Goal: Check status: Check status

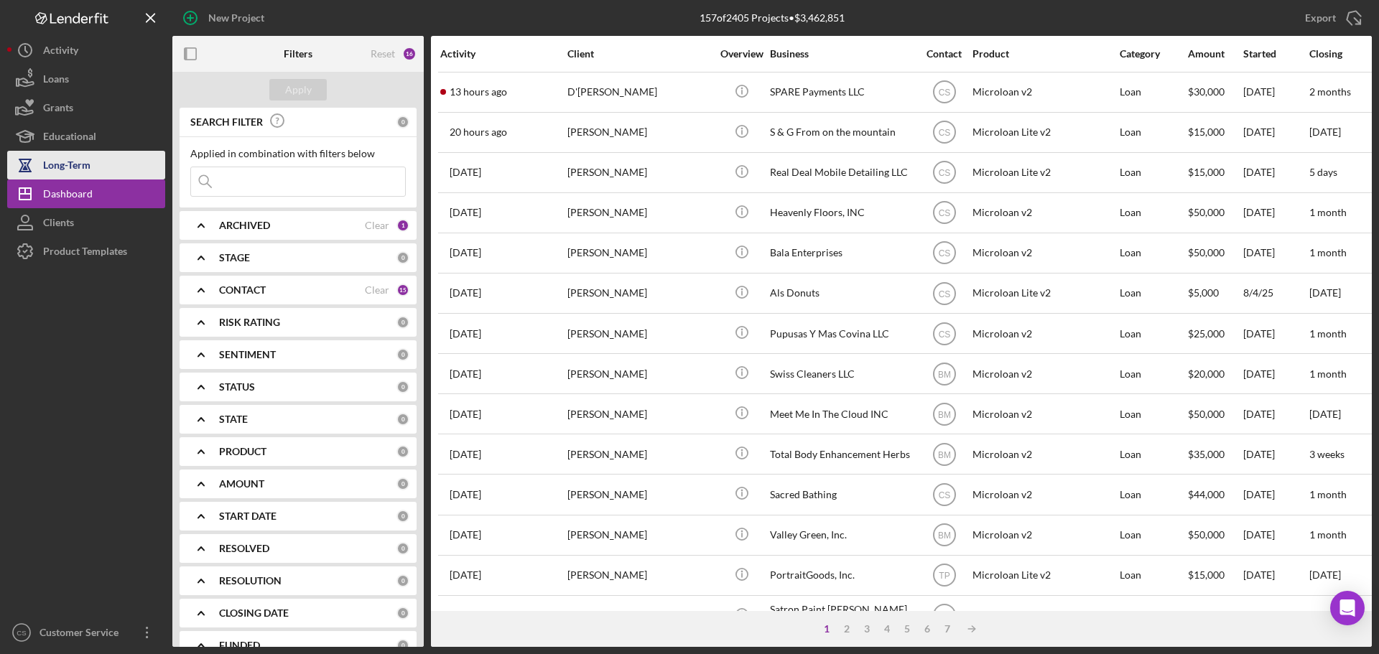
drag, startPoint x: 111, startPoint y: 312, endPoint x: 87, endPoint y: 172, distance: 142.0
click at [111, 299] on div at bounding box center [86, 442] width 158 height 353
click at [86, 164] on div "Long-Term" at bounding box center [66, 167] width 47 height 32
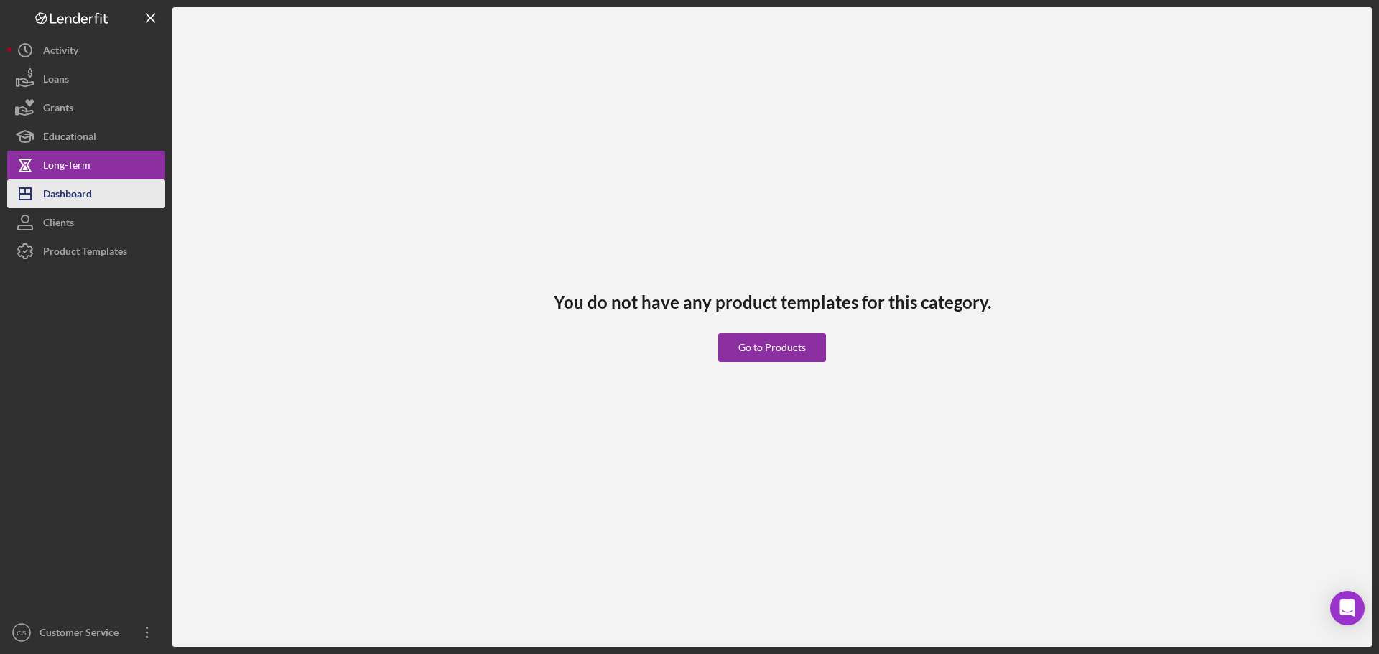
click at [83, 189] on div "Dashboard" at bounding box center [67, 196] width 49 height 32
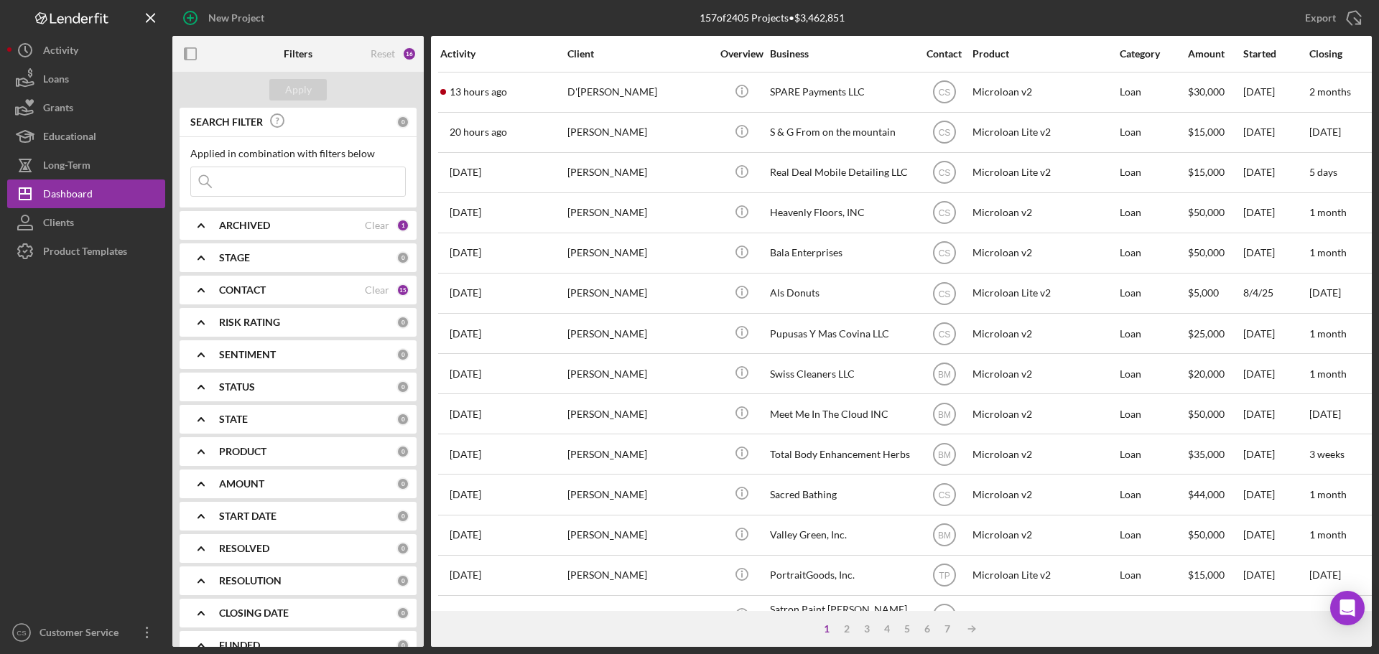
click at [22, 416] on div at bounding box center [86, 442] width 158 height 353
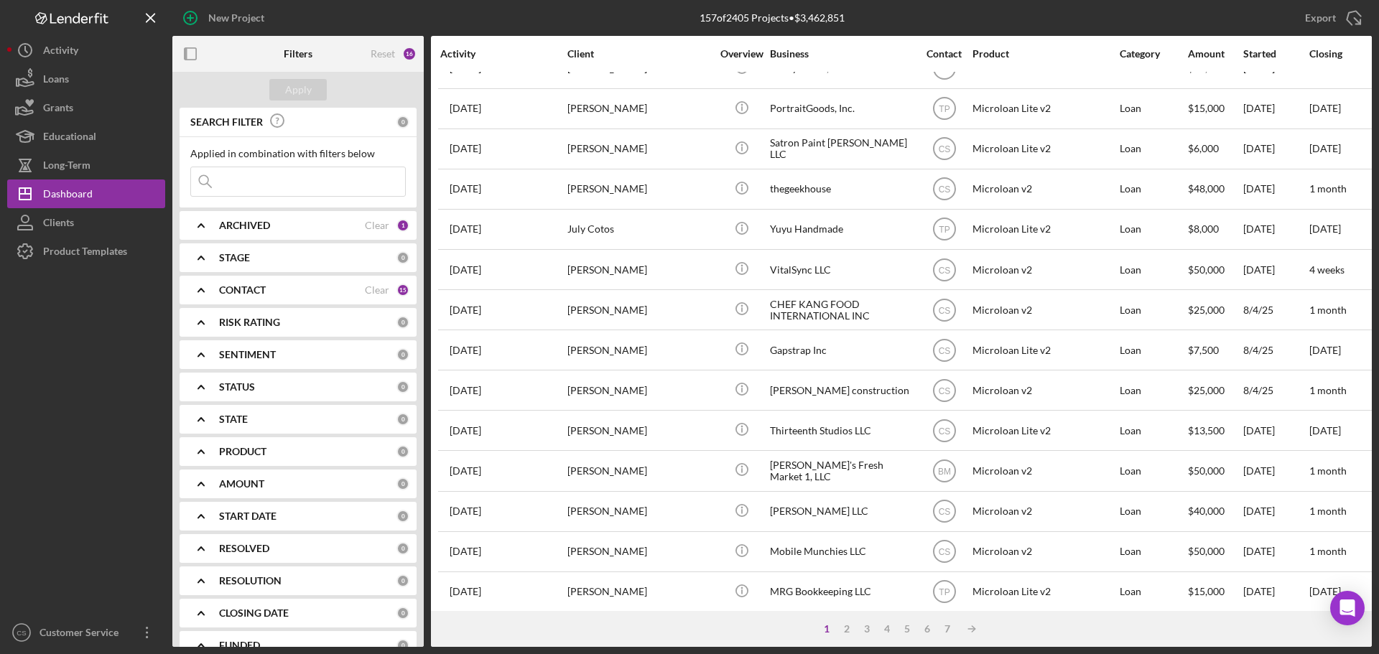
scroll to position [486, 0]
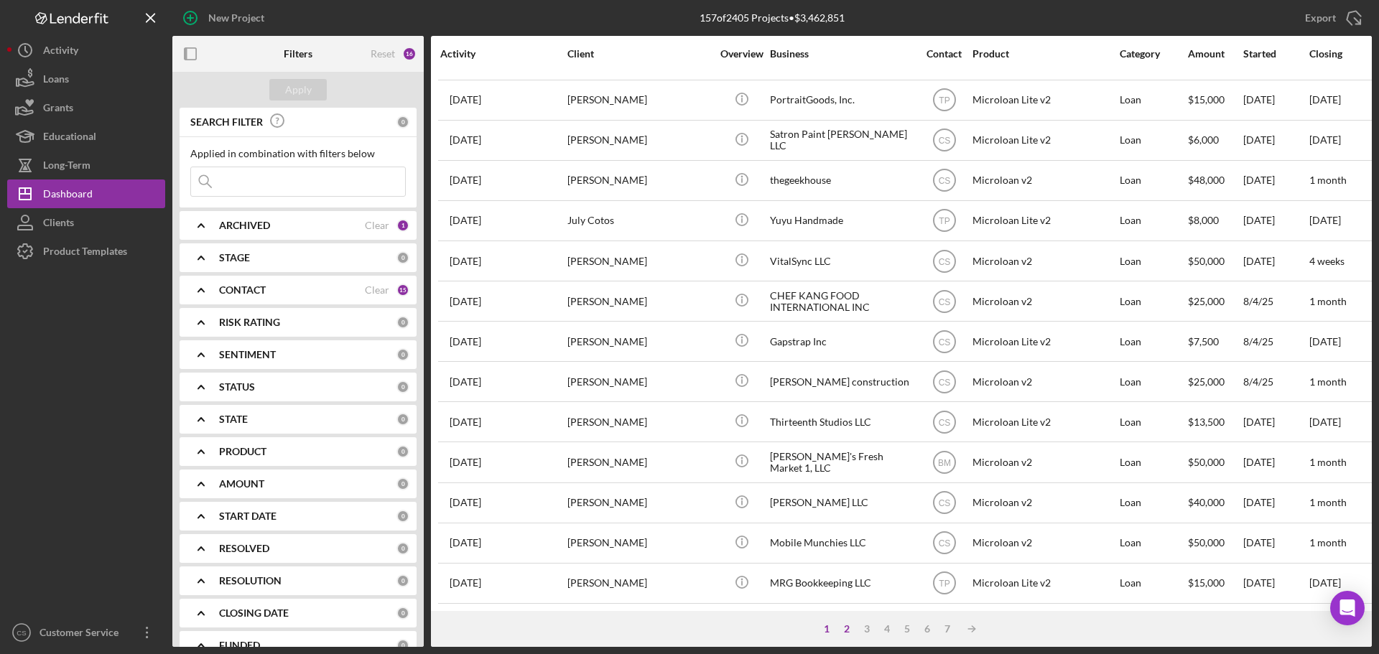
click at [847, 629] on div "2" at bounding box center [847, 628] width 20 height 11
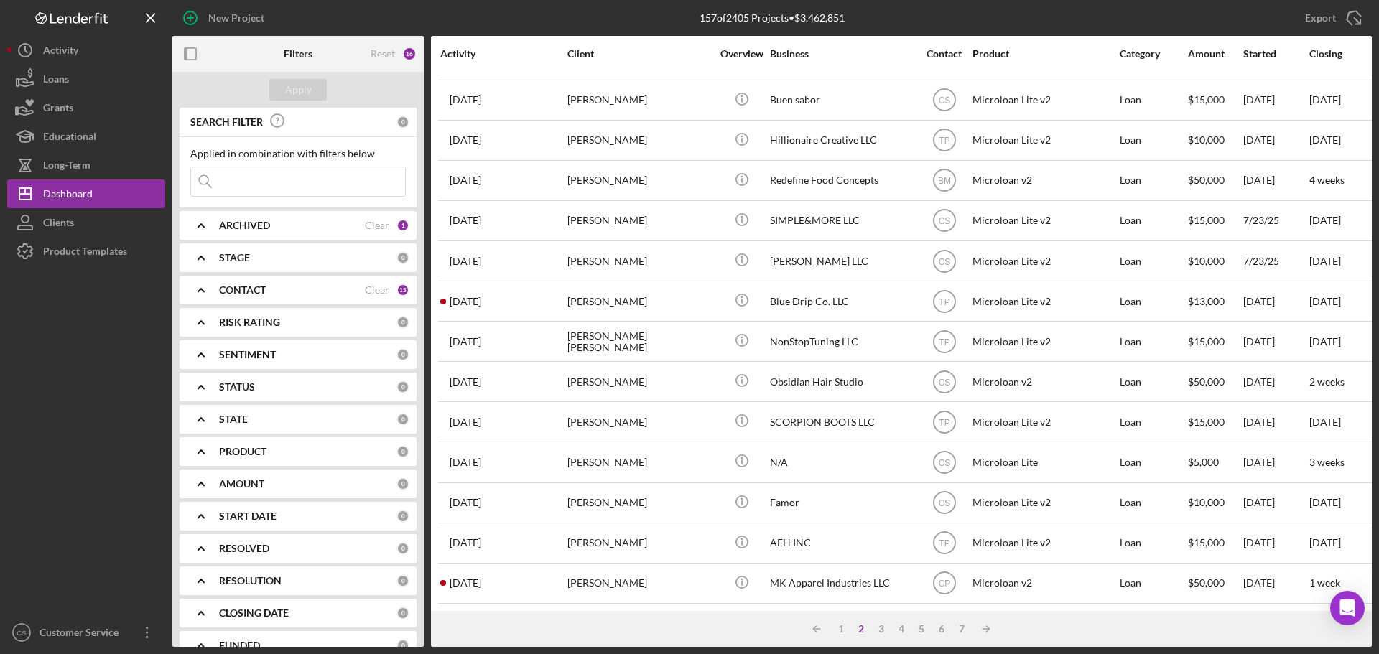
click at [48, 314] on div at bounding box center [86, 442] width 158 height 353
click at [42, 187] on icon "Icon/Dashboard" at bounding box center [25, 194] width 36 height 36
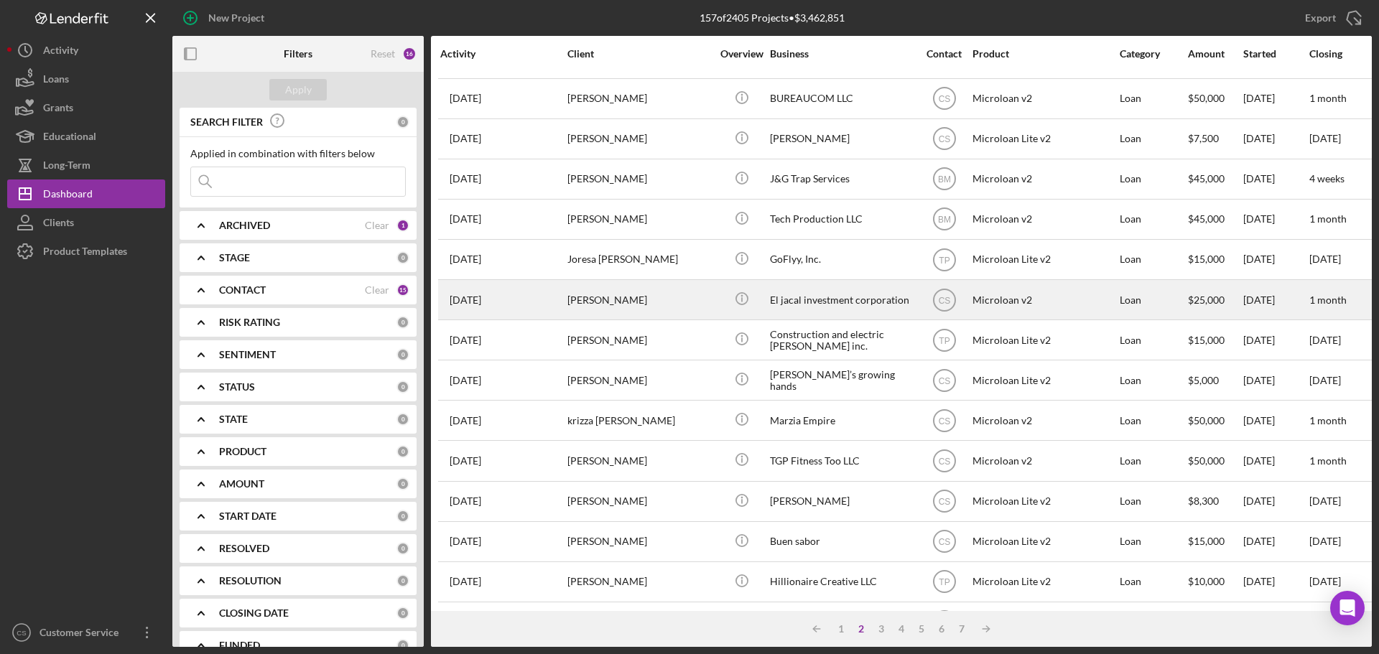
scroll to position [0, 0]
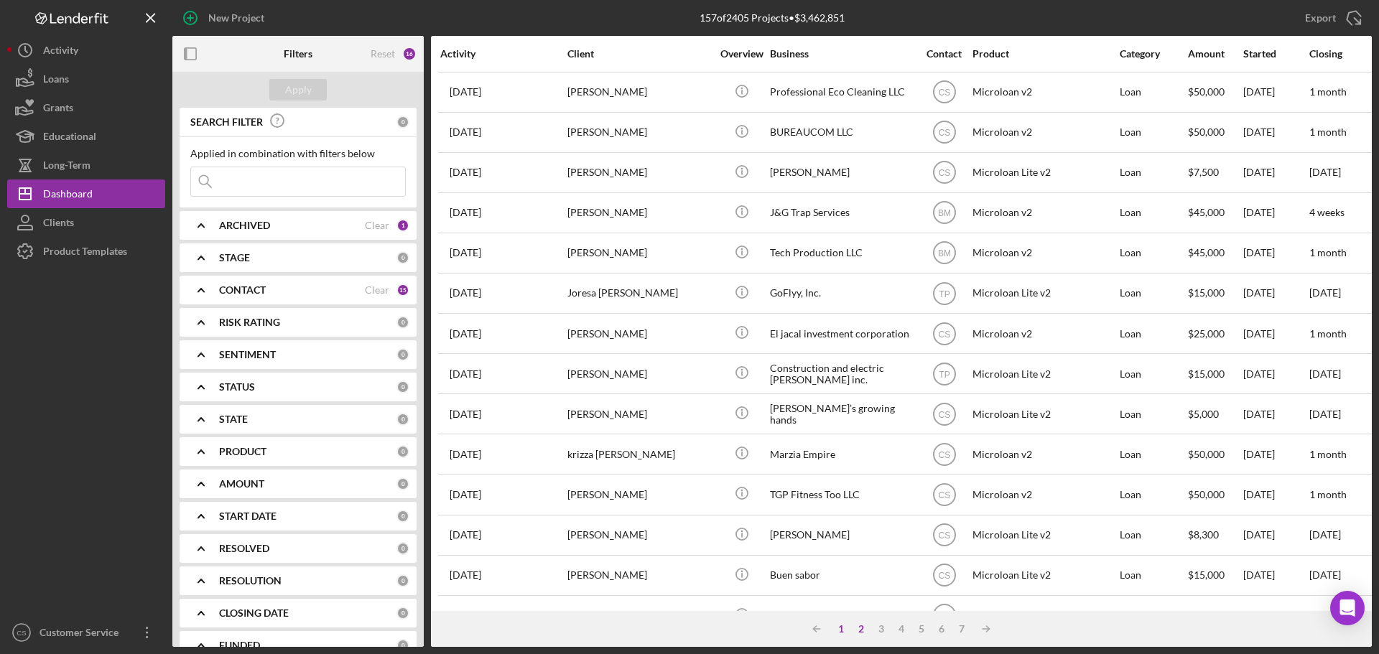
click at [838, 630] on div "1" at bounding box center [841, 628] width 20 height 11
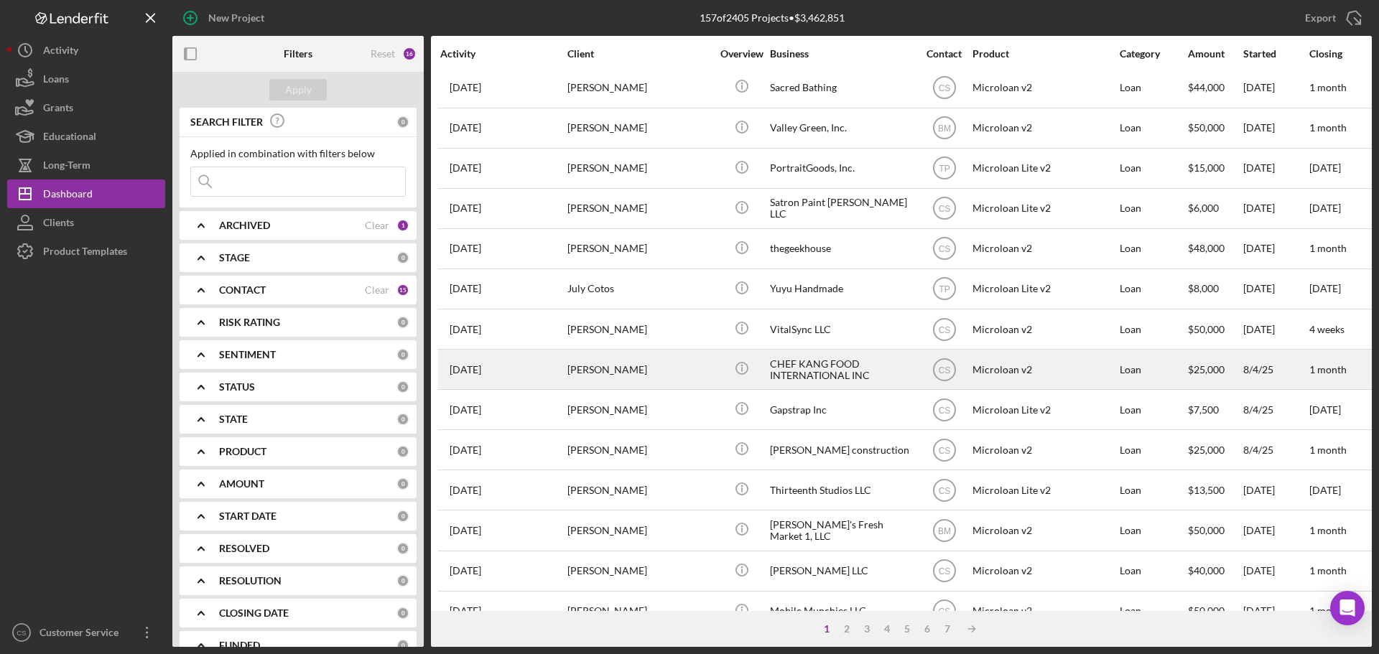
scroll to position [486, 0]
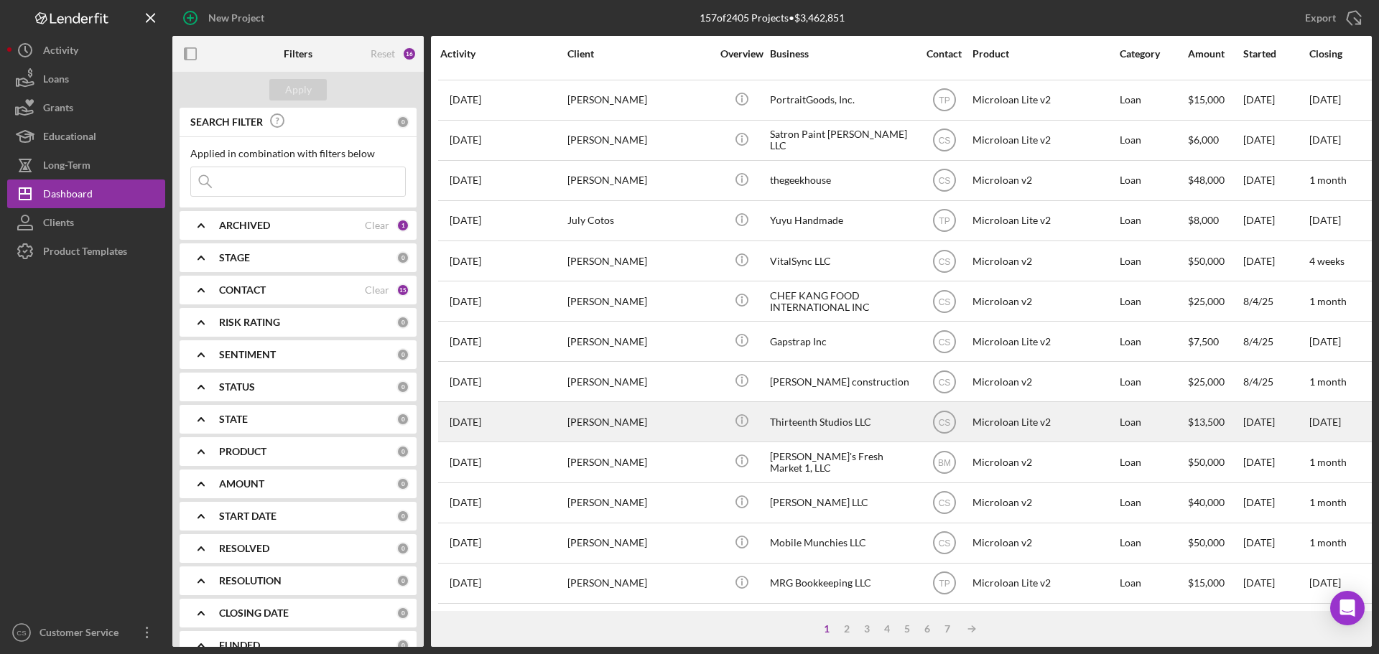
click at [686, 412] on div "[PERSON_NAME]" at bounding box center [639, 422] width 144 height 38
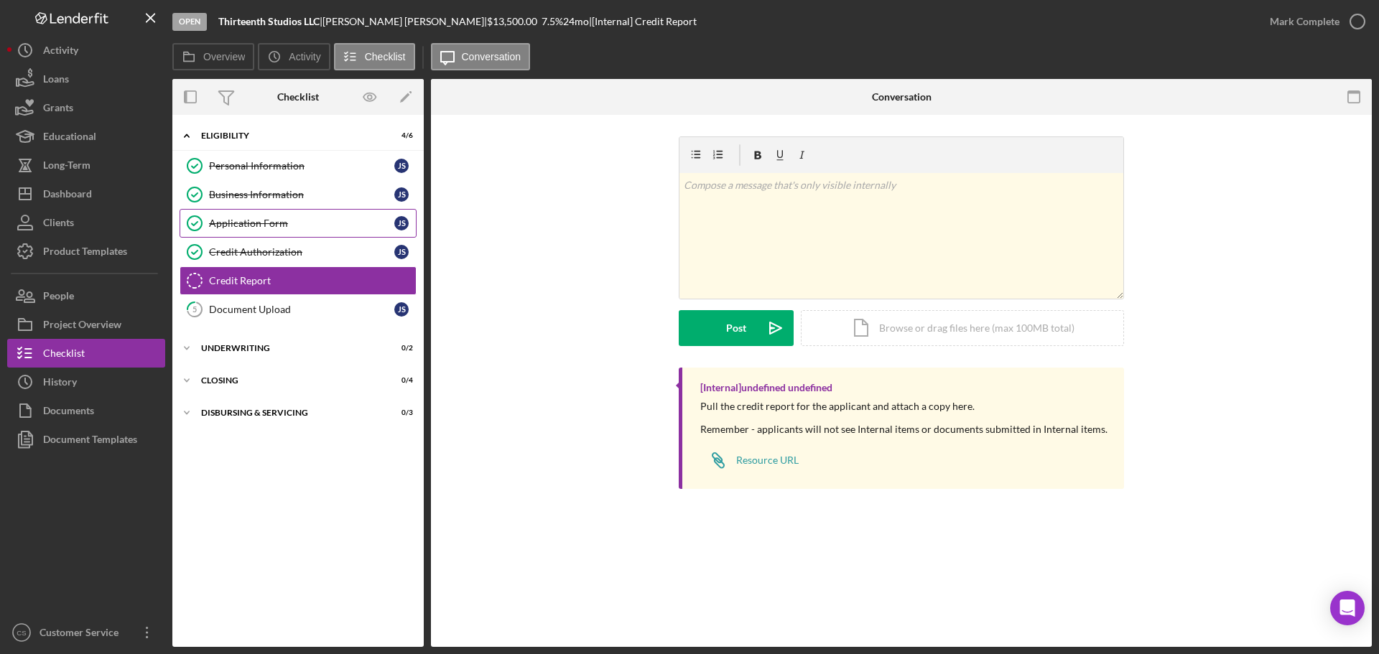
click at [360, 223] on div "Application Form" at bounding box center [301, 223] width 185 height 11
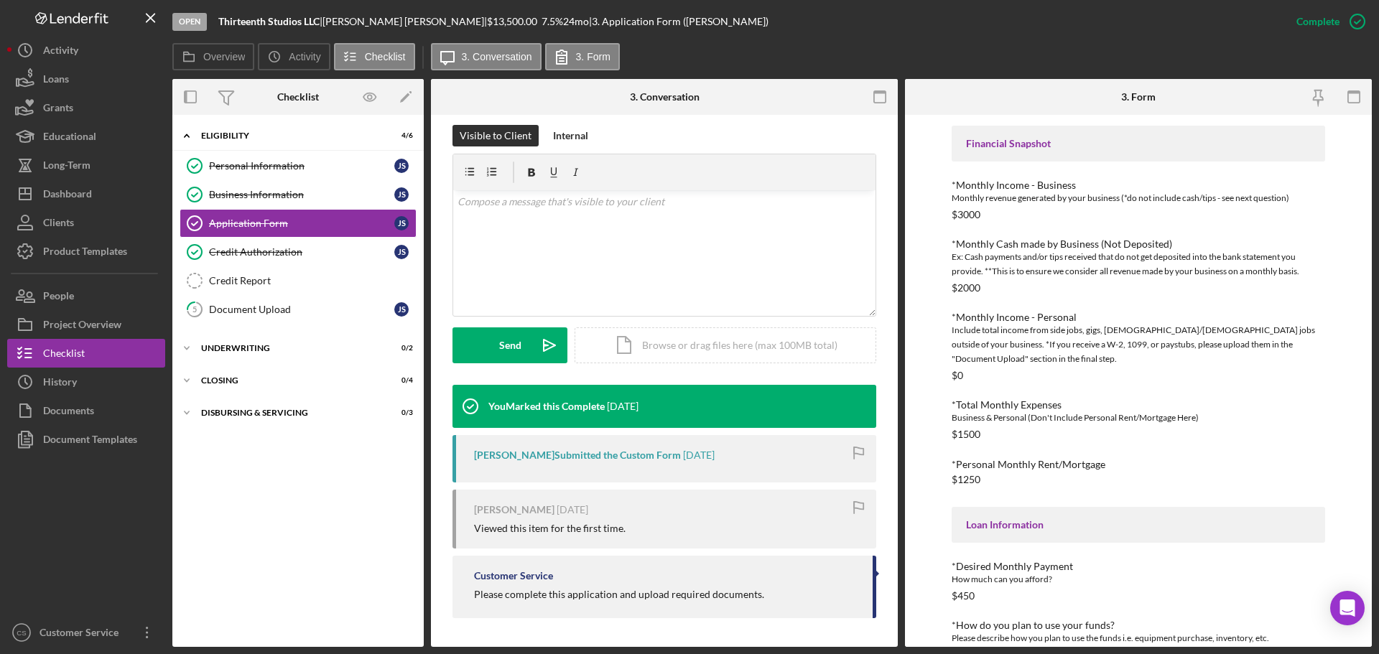
scroll to position [387, 0]
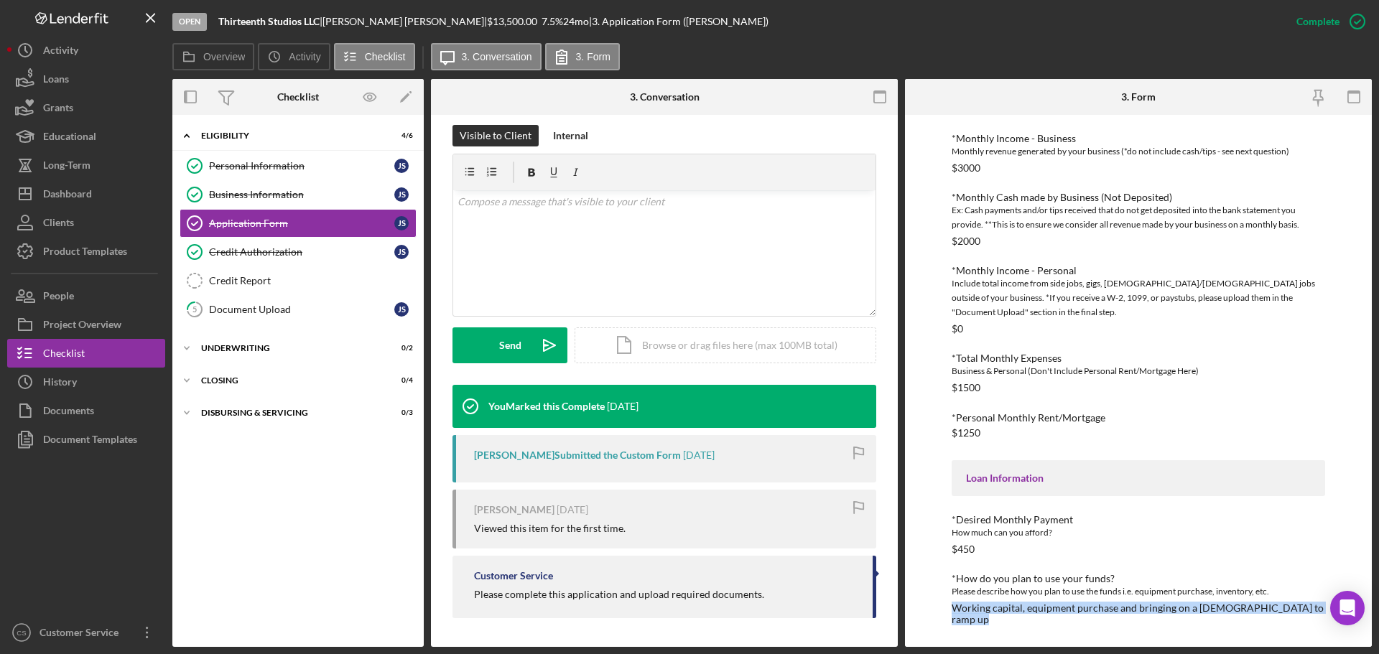
drag, startPoint x: 969, startPoint y: 623, endPoint x: 949, endPoint y: 612, distance: 22.2
click at [949, 612] on div "To edit this form you must mark this item incomplete TMC Community Capital Loan…" at bounding box center [1138, 381] width 467 height 532
copy div "Working capital, equipment purchase and bringing on a [DEMOGRAPHIC_DATA] to ram…"
click at [75, 193] on div "Dashboard" at bounding box center [67, 196] width 49 height 32
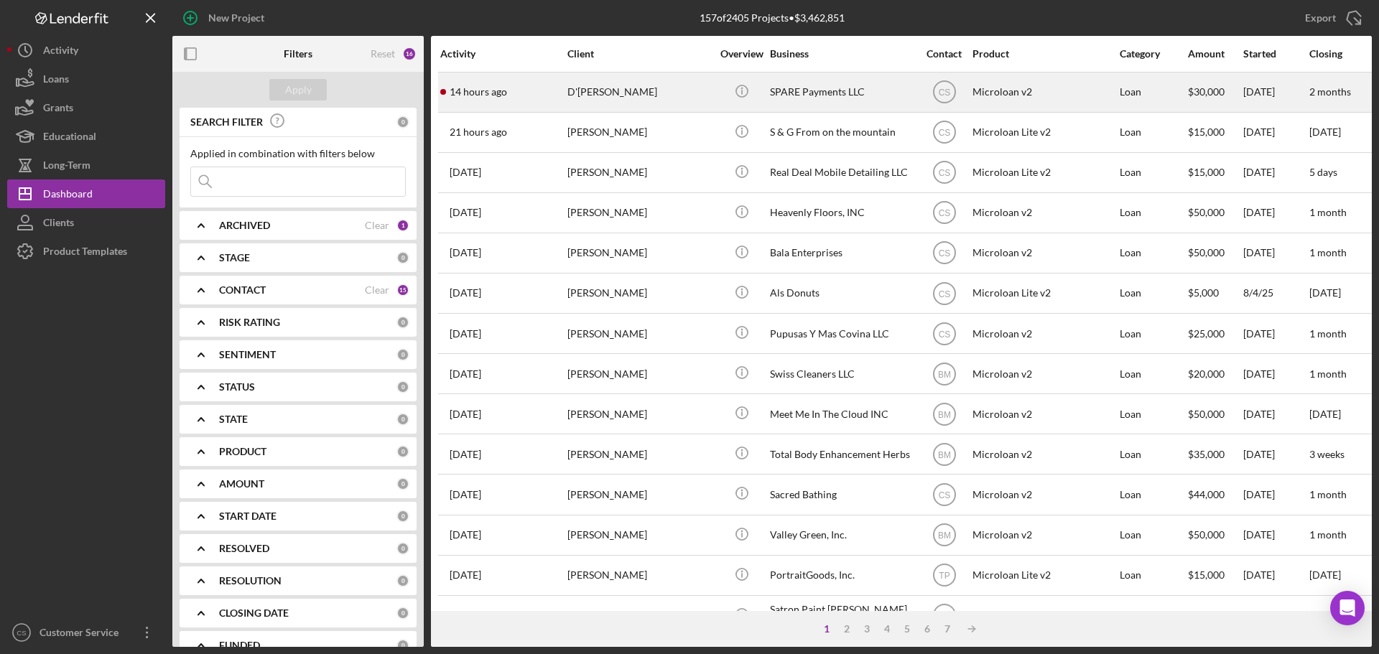
click at [697, 98] on div "D'[PERSON_NAME]" at bounding box center [639, 92] width 144 height 38
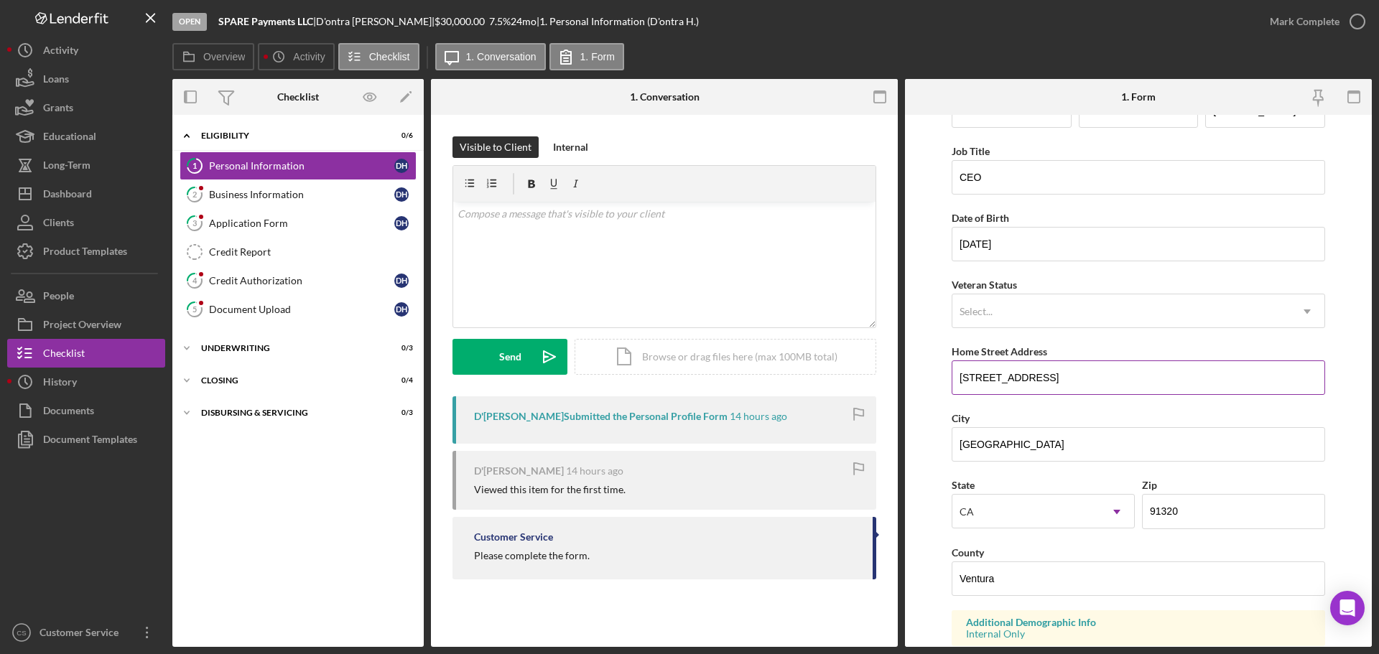
scroll to position [72, 0]
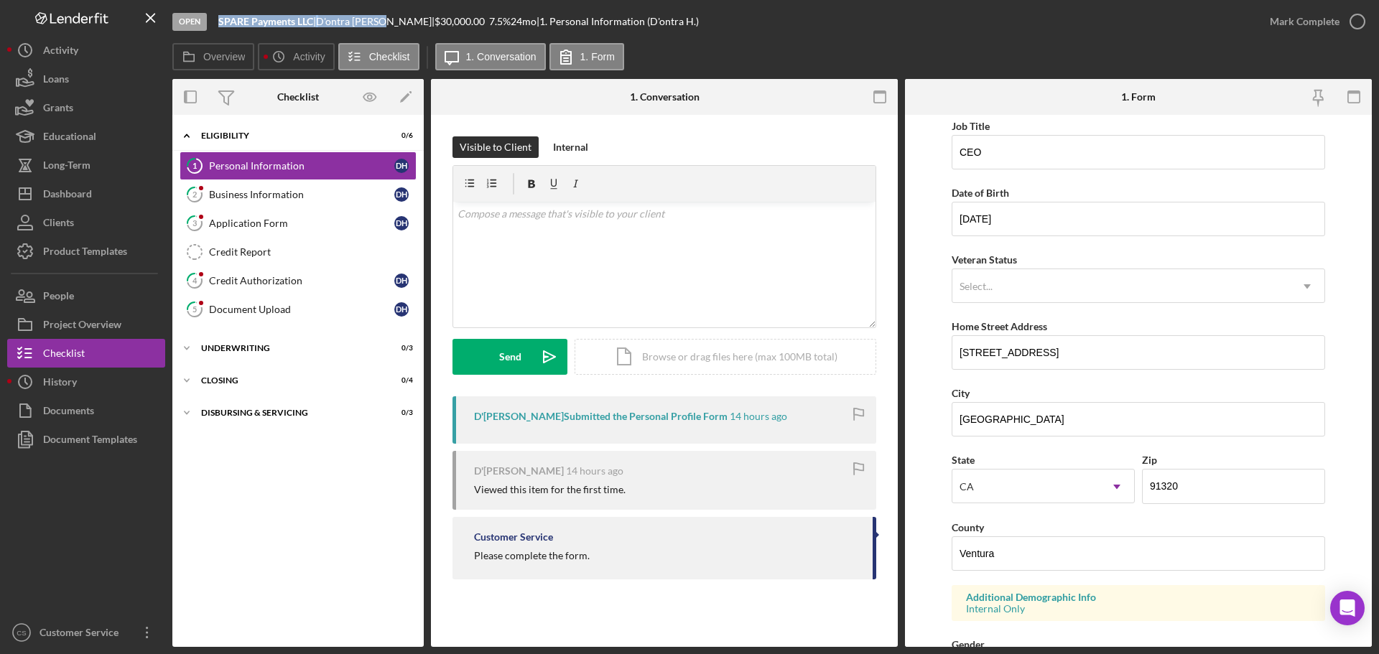
drag, startPoint x: 393, startPoint y: 19, endPoint x: 220, endPoint y: 21, distance: 173.1
click at [220, 21] on div "SPARE Payments LLC | D'[PERSON_NAME] | $30,000.00 7.5 % 24 mo | 1. Personal Inf…" at bounding box center [458, 21] width 480 height 11
copy div "SPARE Payments LLC | D'[PERSON_NAME]"
click at [302, 211] on link "3 Application Form D H" at bounding box center [298, 223] width 237 height 29
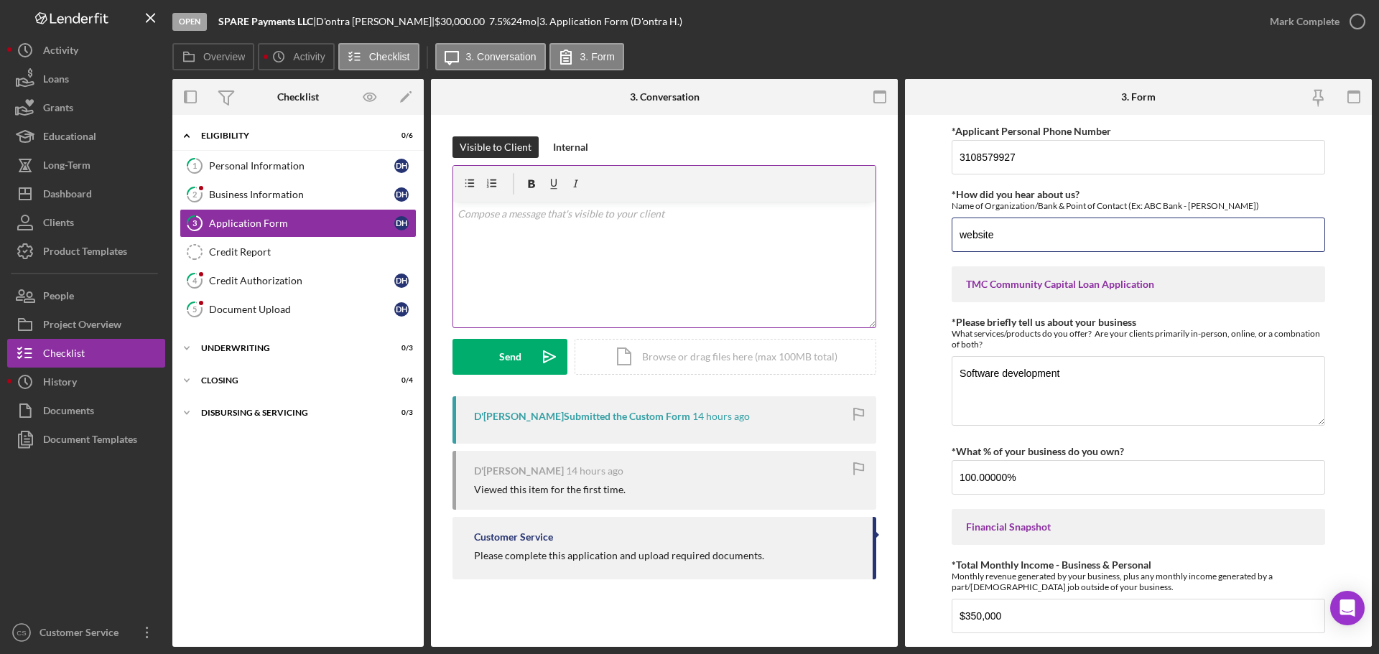
drag, startPoint x: 1110, startPoint y: 239, endPoint x: 804, endPoint y: 241, distance: 306.6
click at [804, 241] on div "Overview Internal Workflow Stage Open Icon/Dropdown Arrow Archive (can unarchiv…" at bounding box center [771, 363] width 1199 height 568
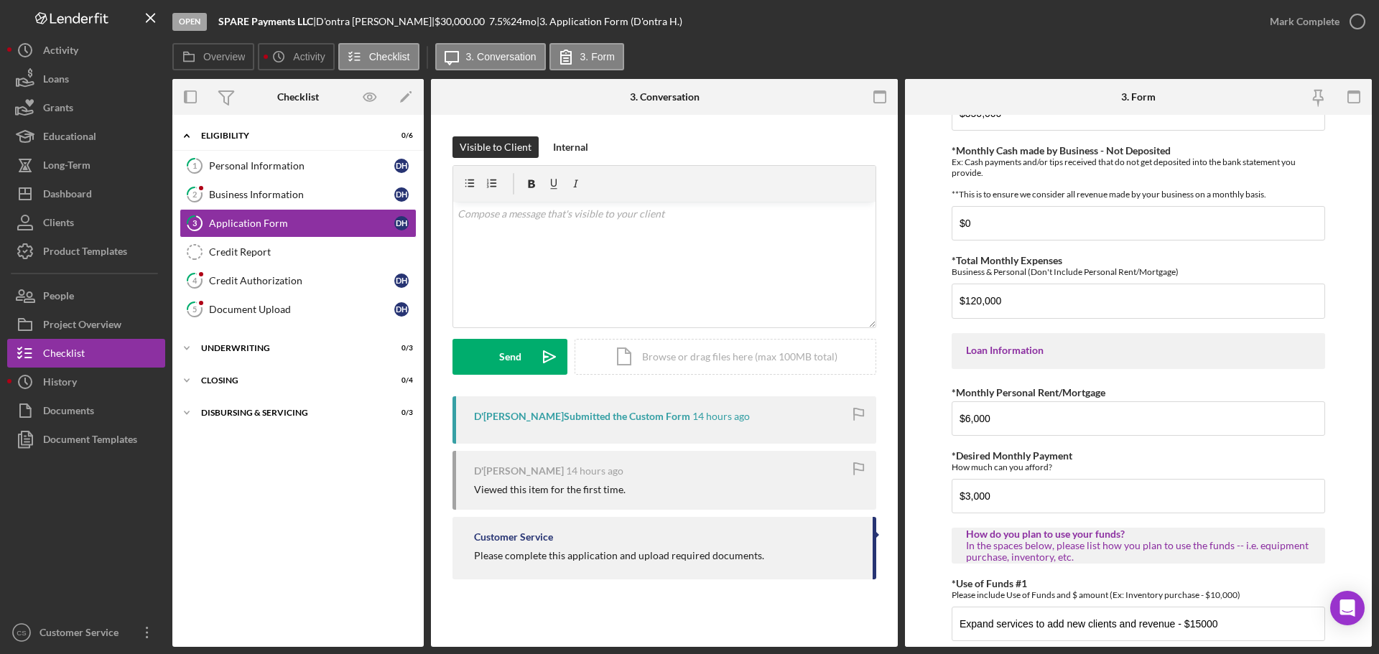
scroll to position [715, 0]
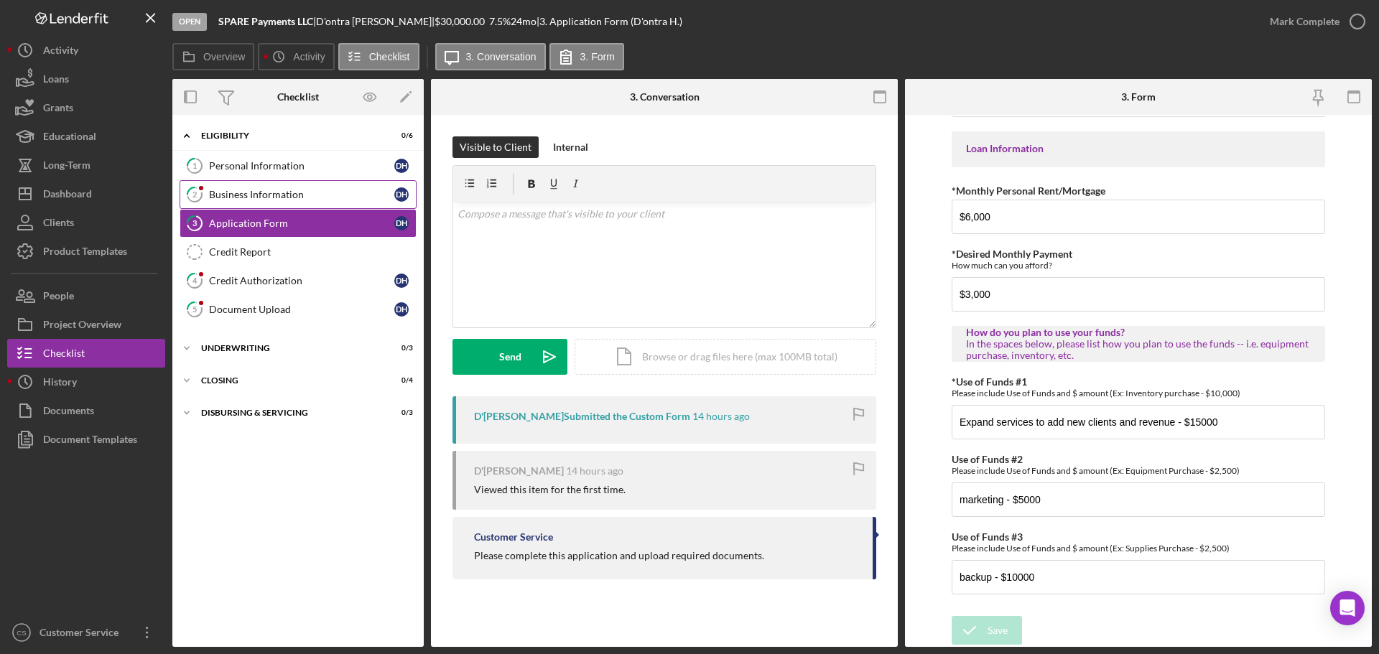
click at [299, 198] on div "Business Information" at bounding box center [301, 194] width 185 height 11
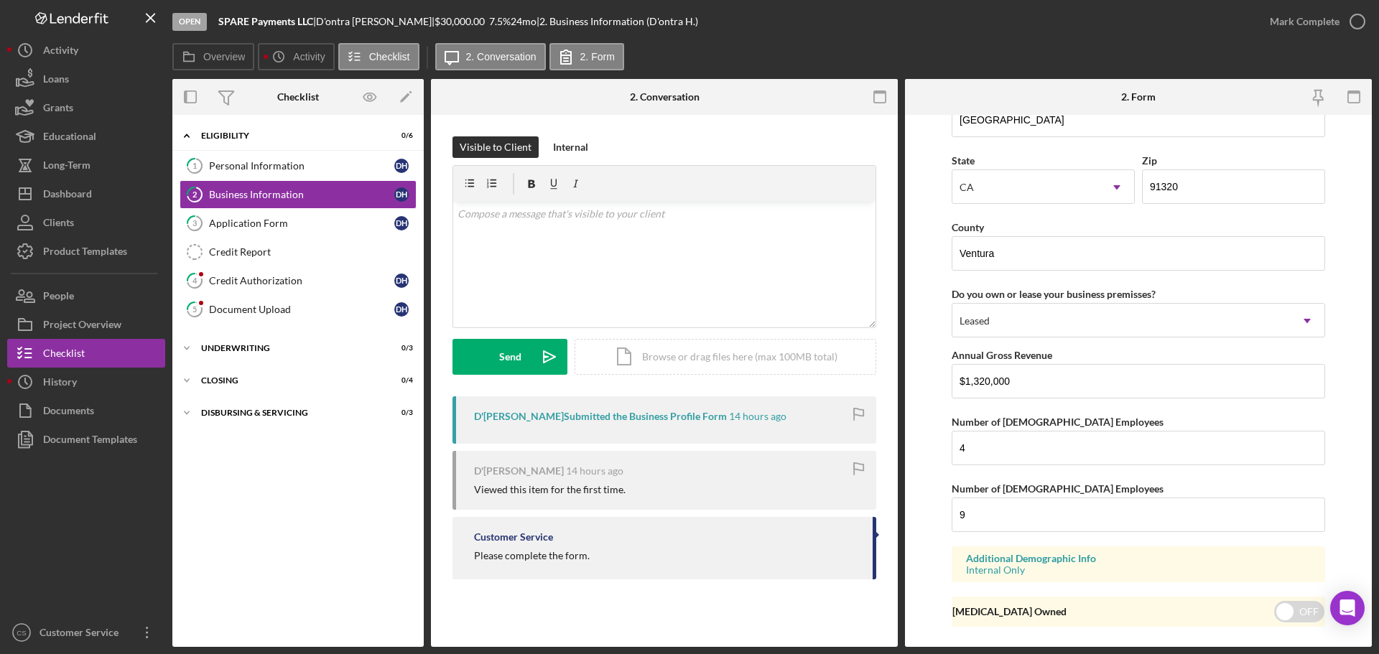
scroll to position [1329, 0]
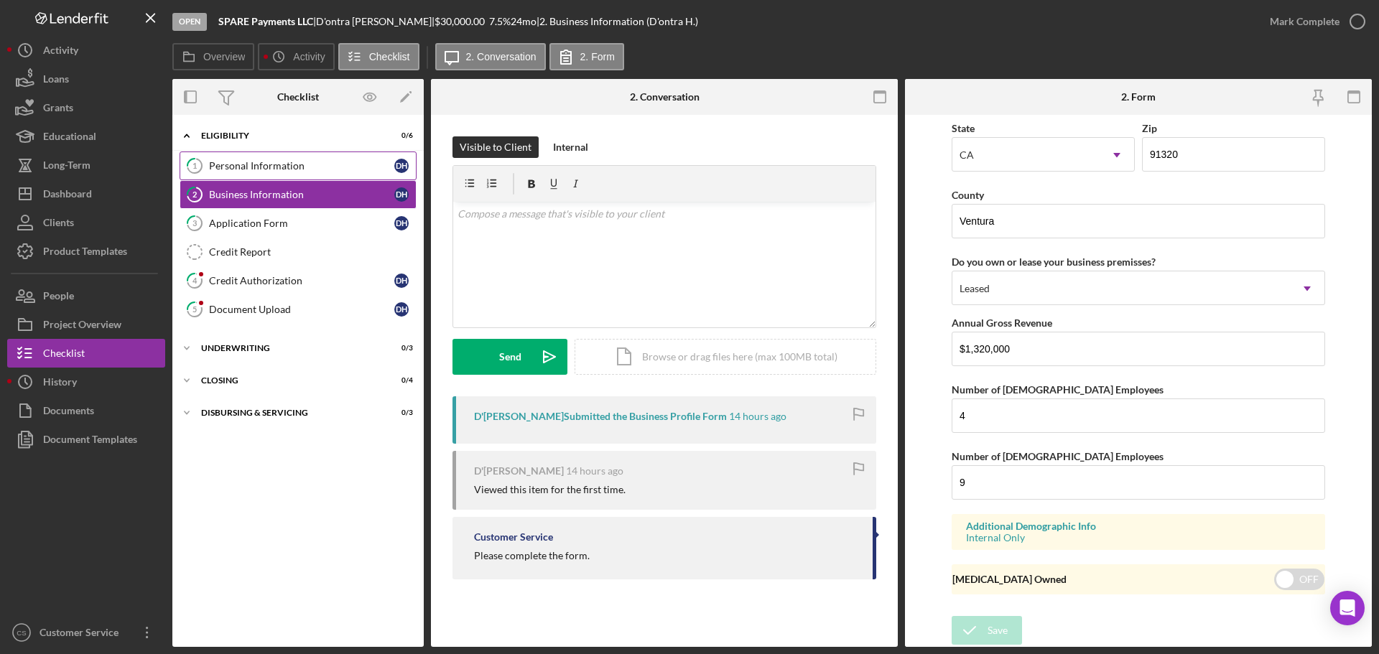
click at [280, 167] on div "Personal Information" at bounding box center [301, 165] width 185 height 11
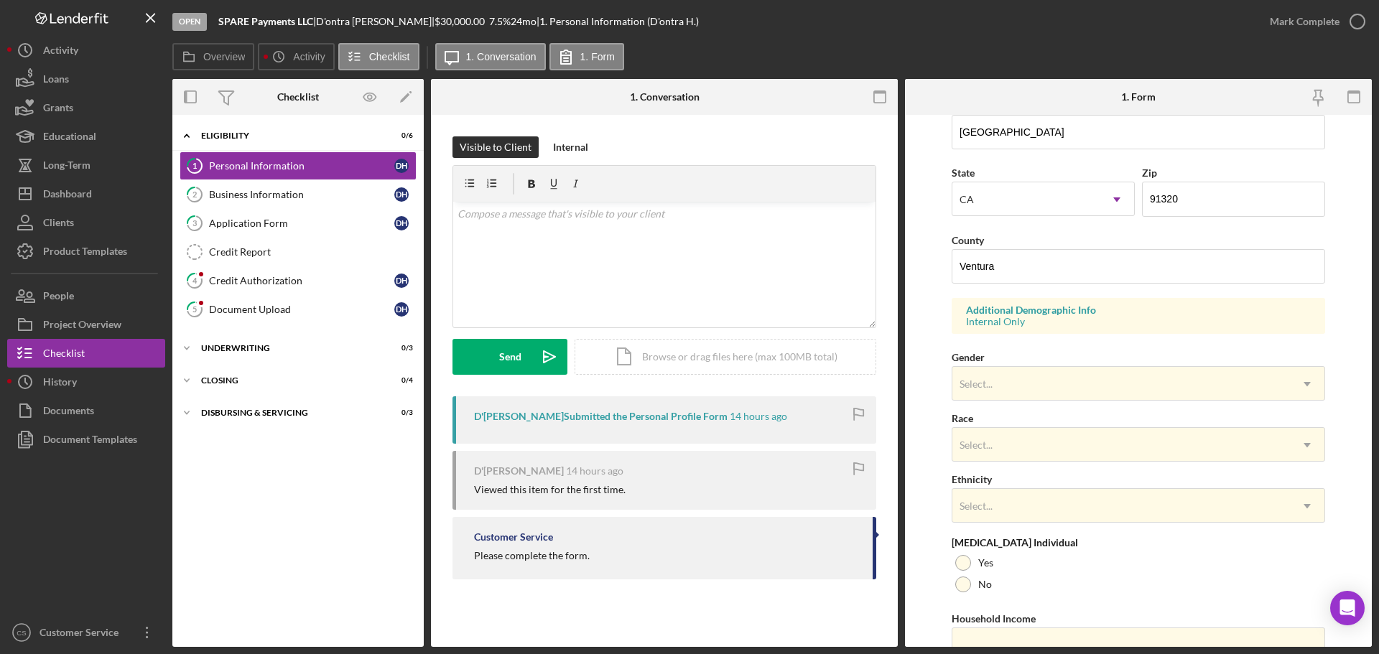
scroll to position [427, 0]
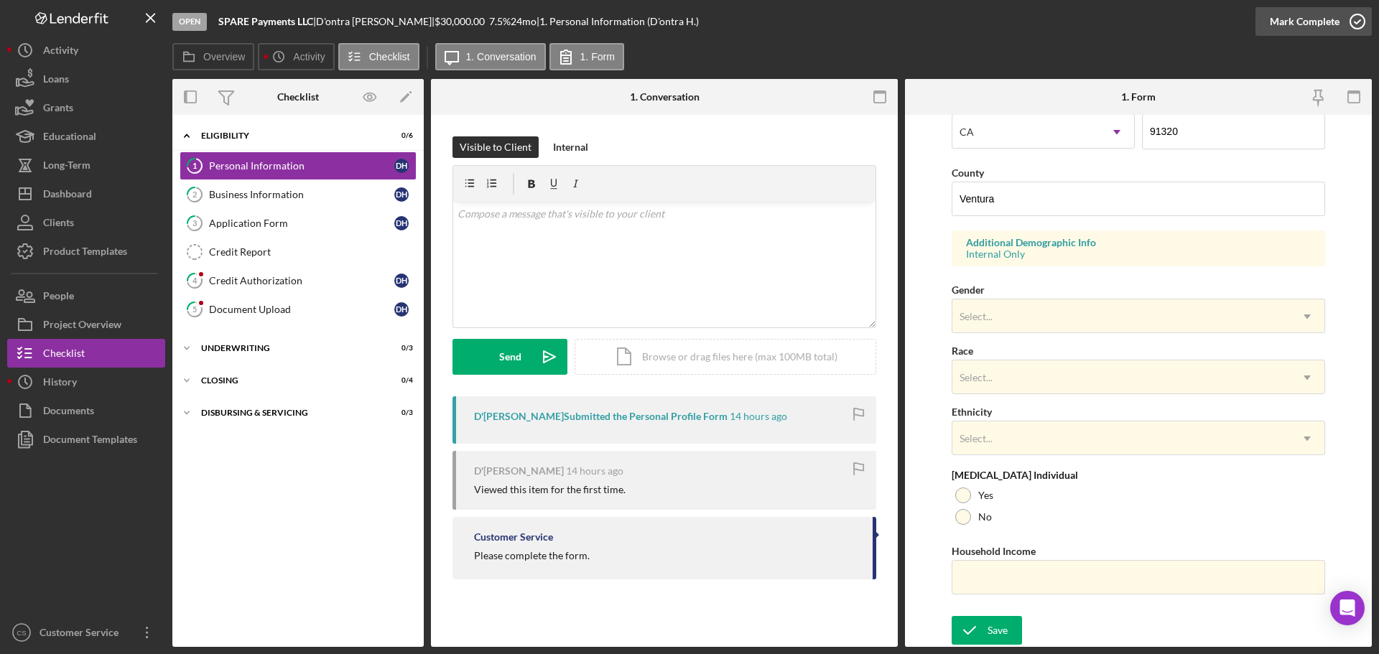
click at [1350, 23] on icon "button" at bounding box center [1357, 22] width 36 height 36
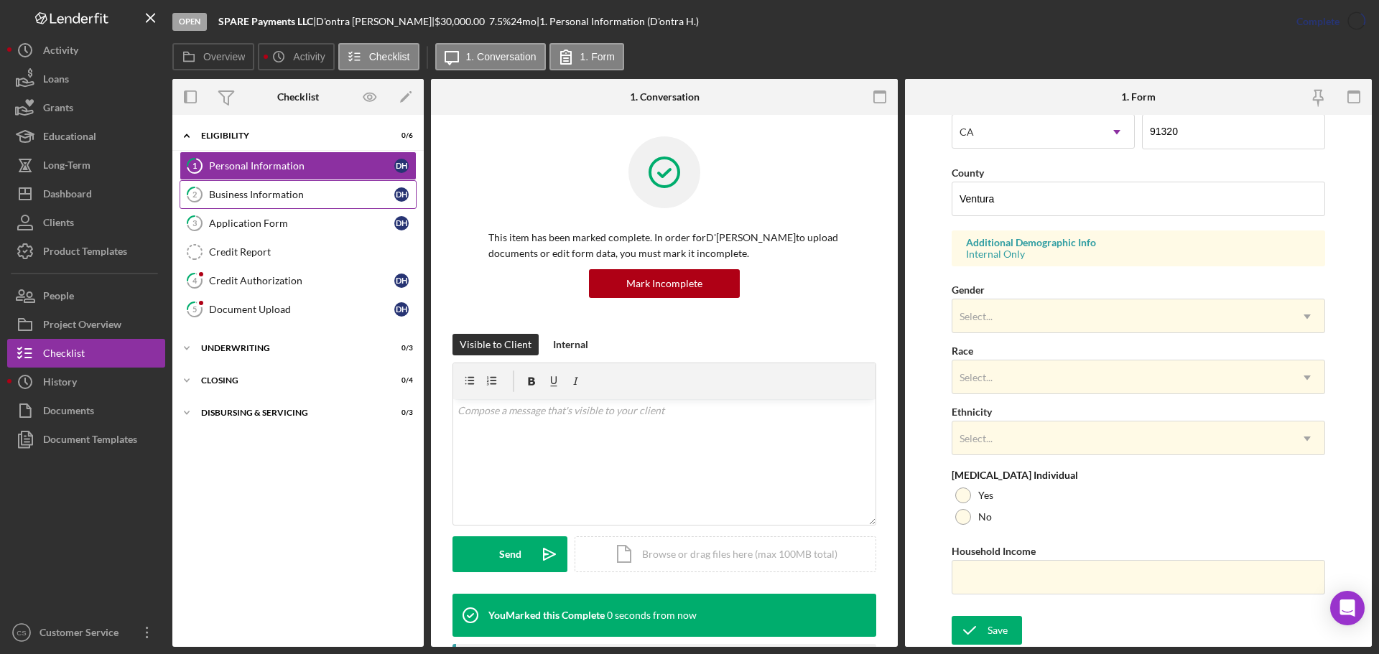
scroll to position [138, 0]
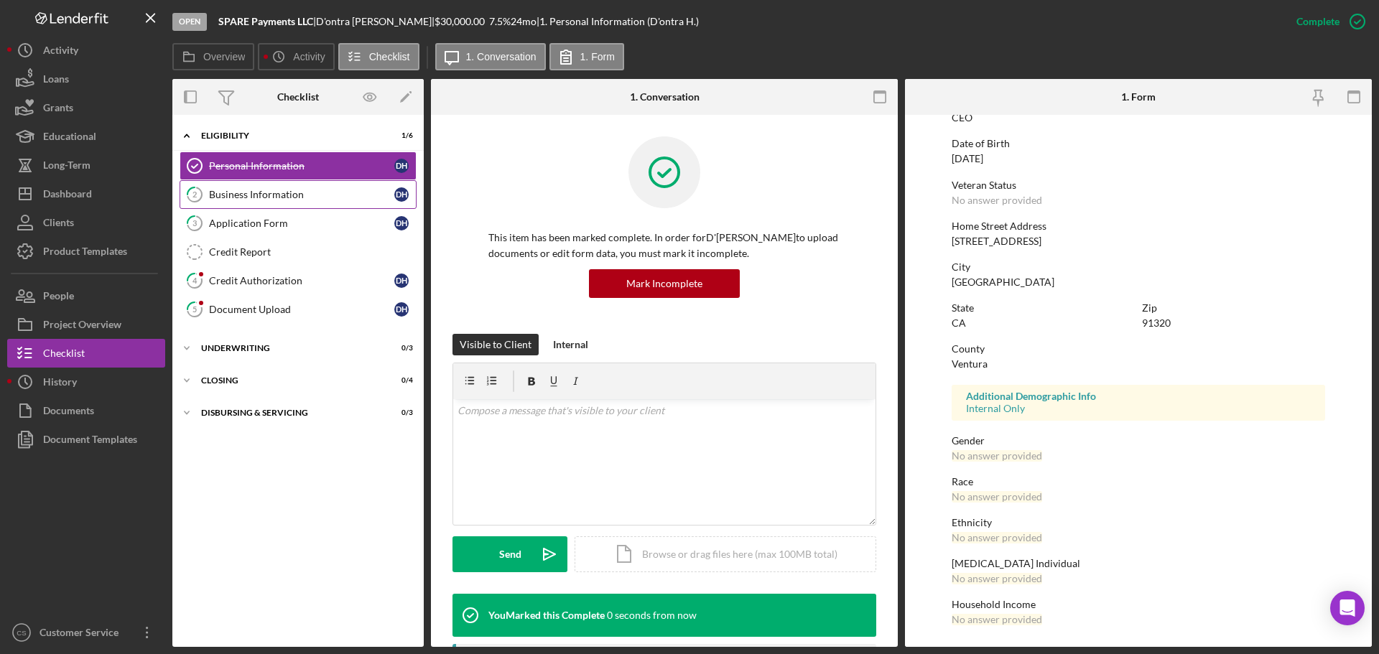
click at [310, 191] on div "Business Information" at bounding box center [301, 194] width 185 height 11
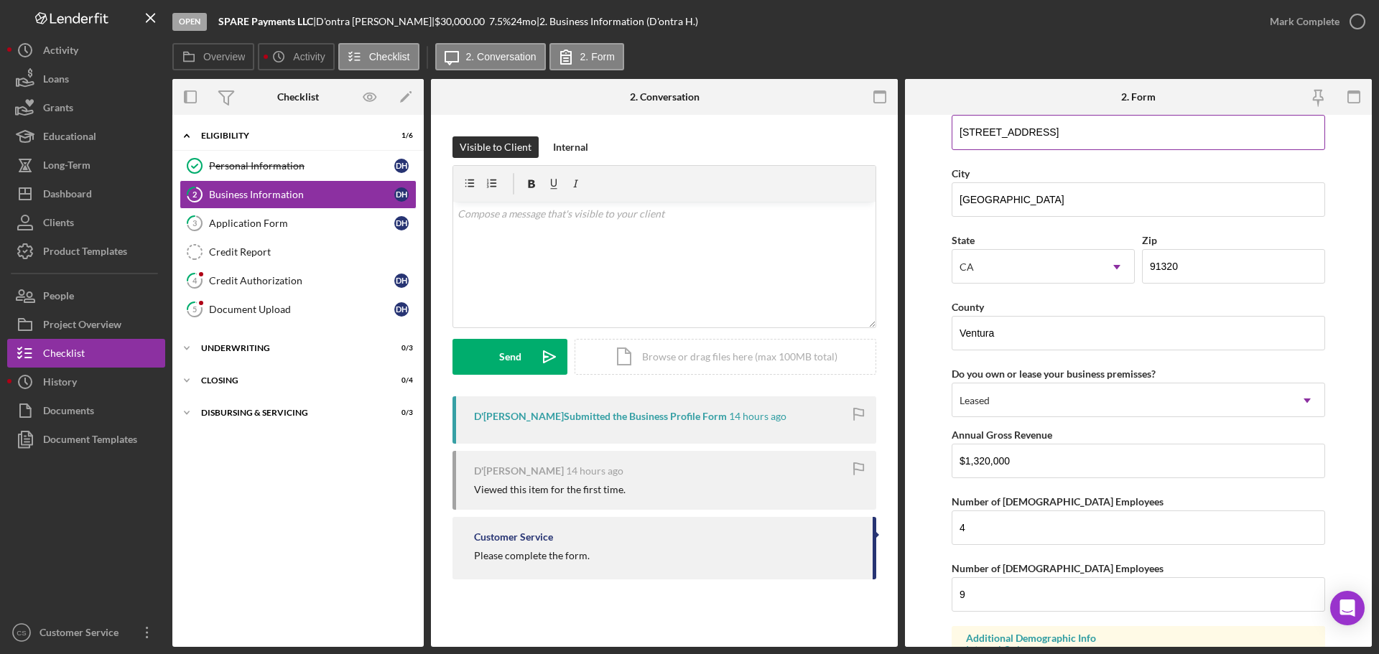
scroll to position [1293, 0]
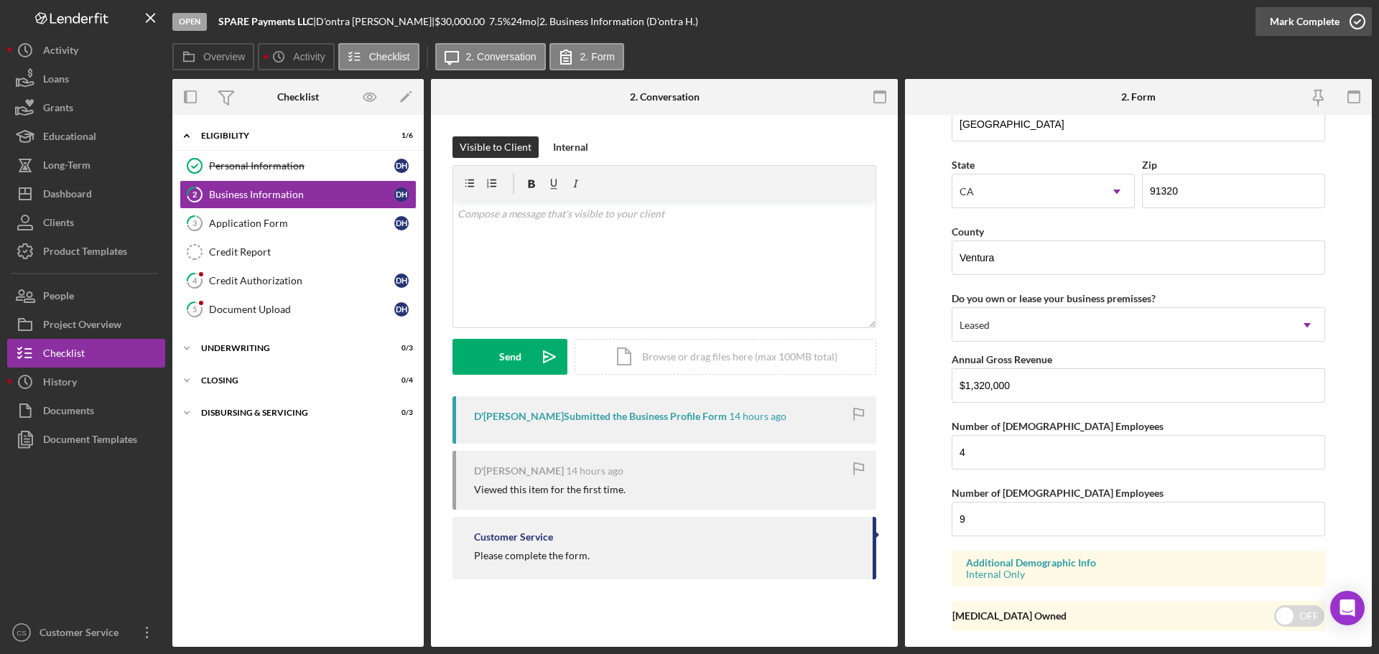
click at [1354, 17] on icon "button" at bounding box center [1357, 22] width 36 height 36
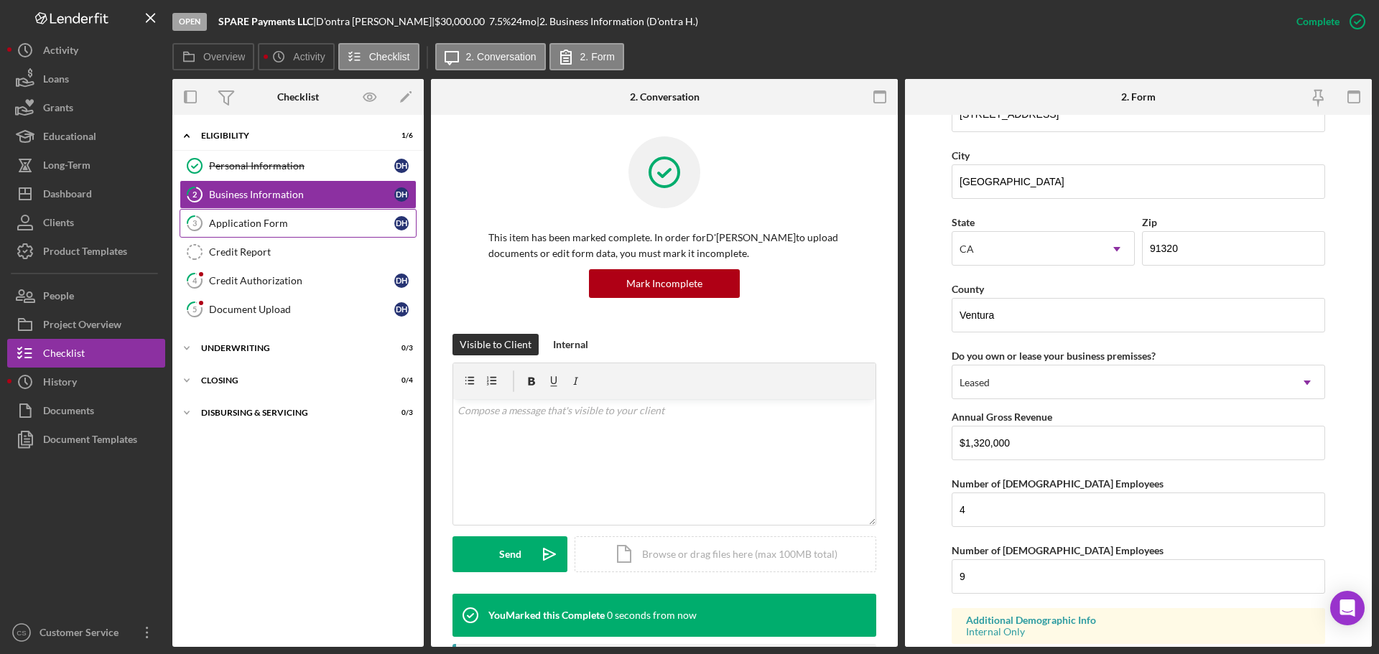
scroll to position [1350, 0]
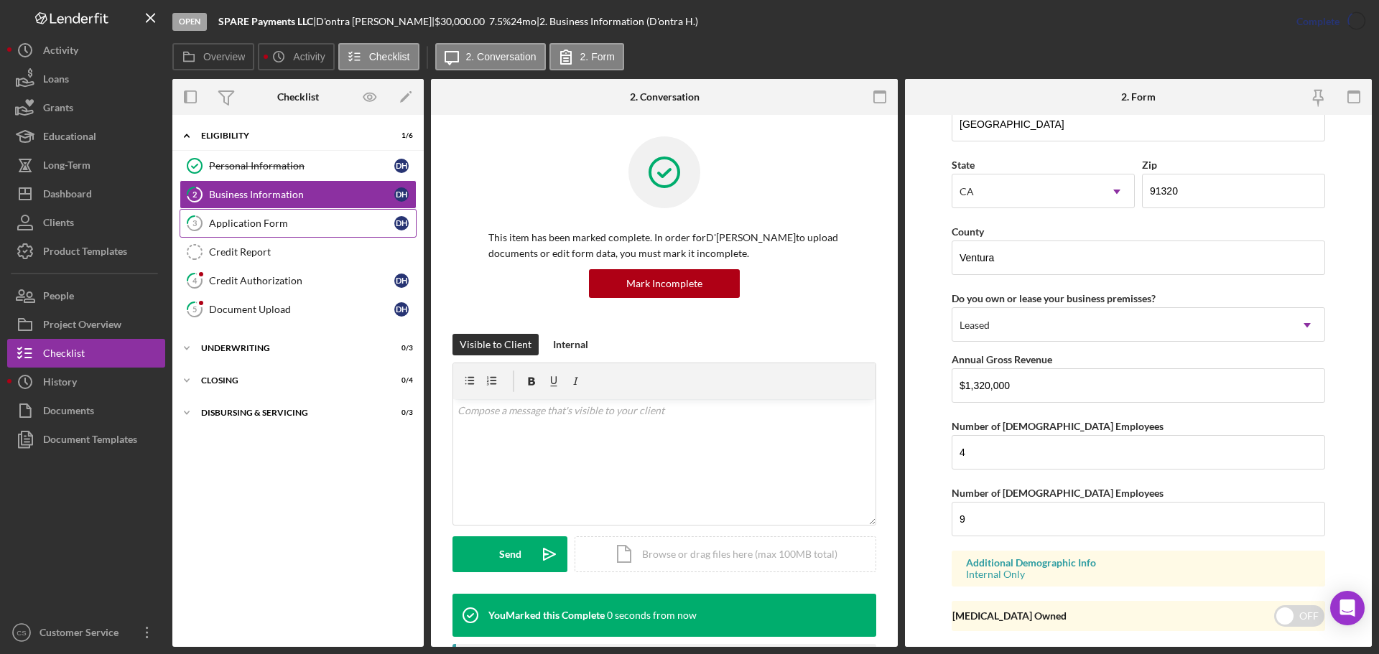
click at [338, 231] on link "3 Application Form D H" at bounding box center [298, 223] width 237 height 29
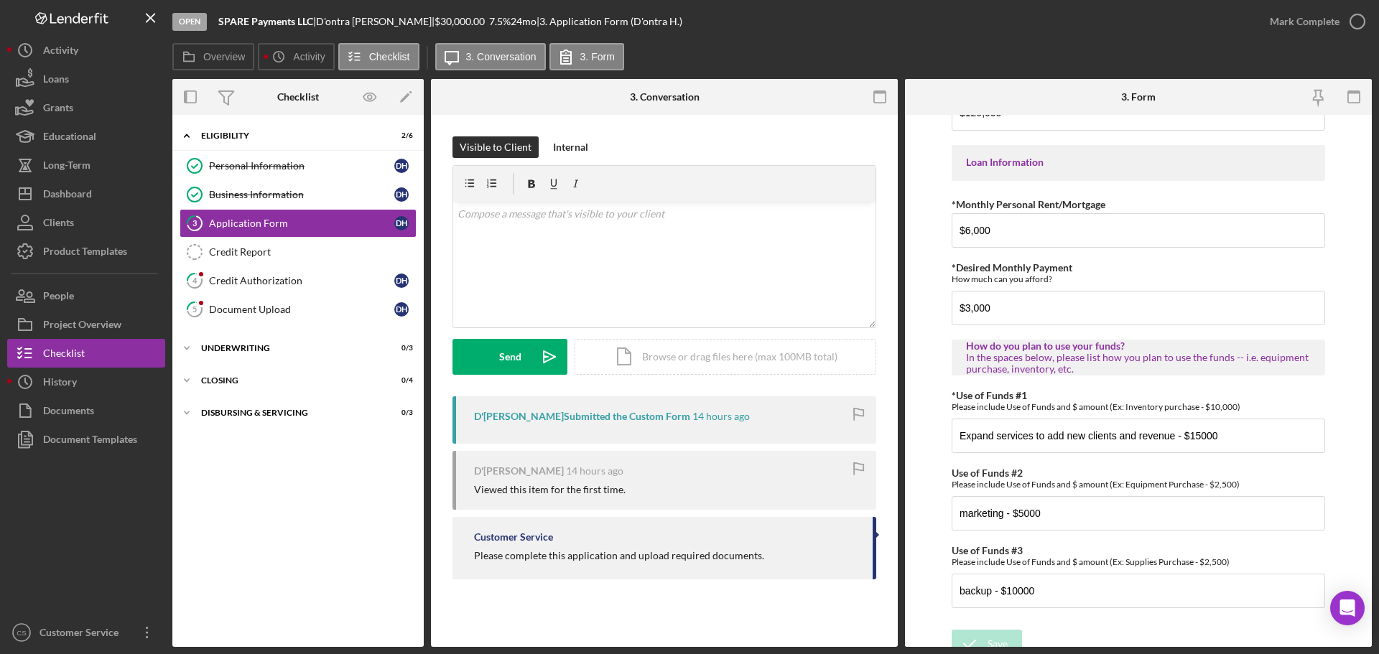
scroll to position [715, 0]
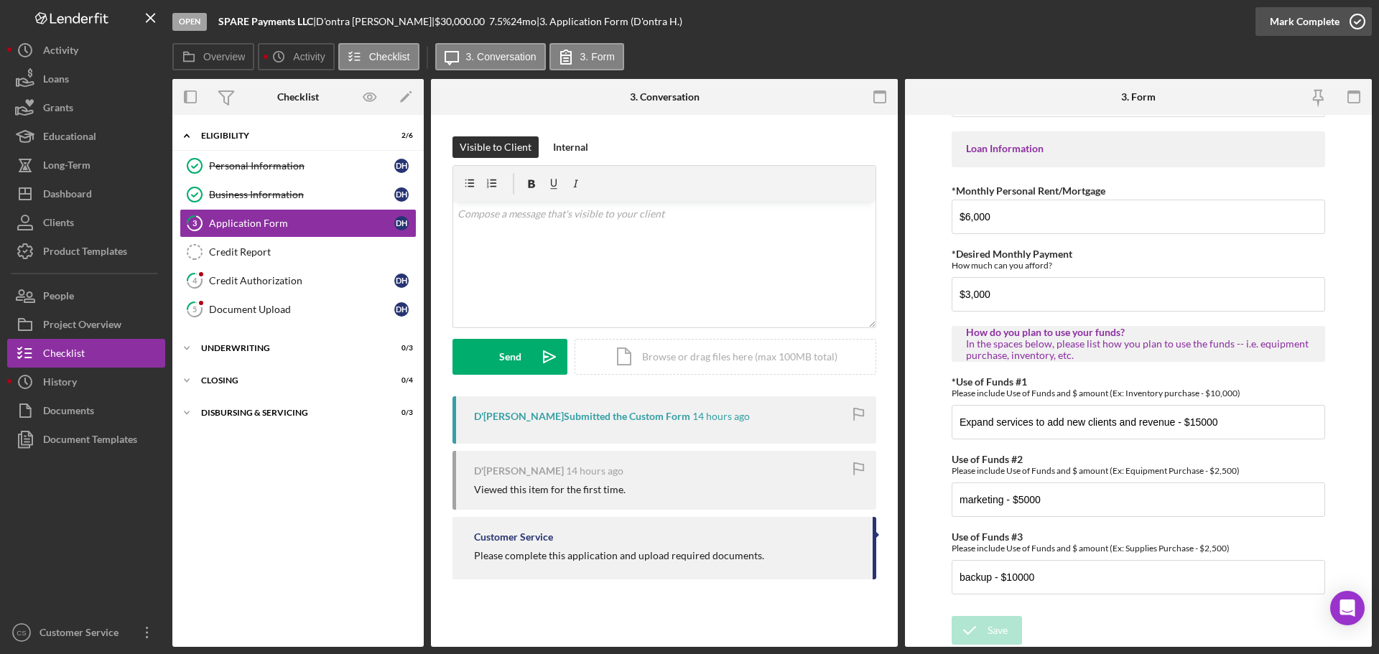
click at [1349, 27] on icon "button" at bounding box center [1357, 22] width 36 height 36
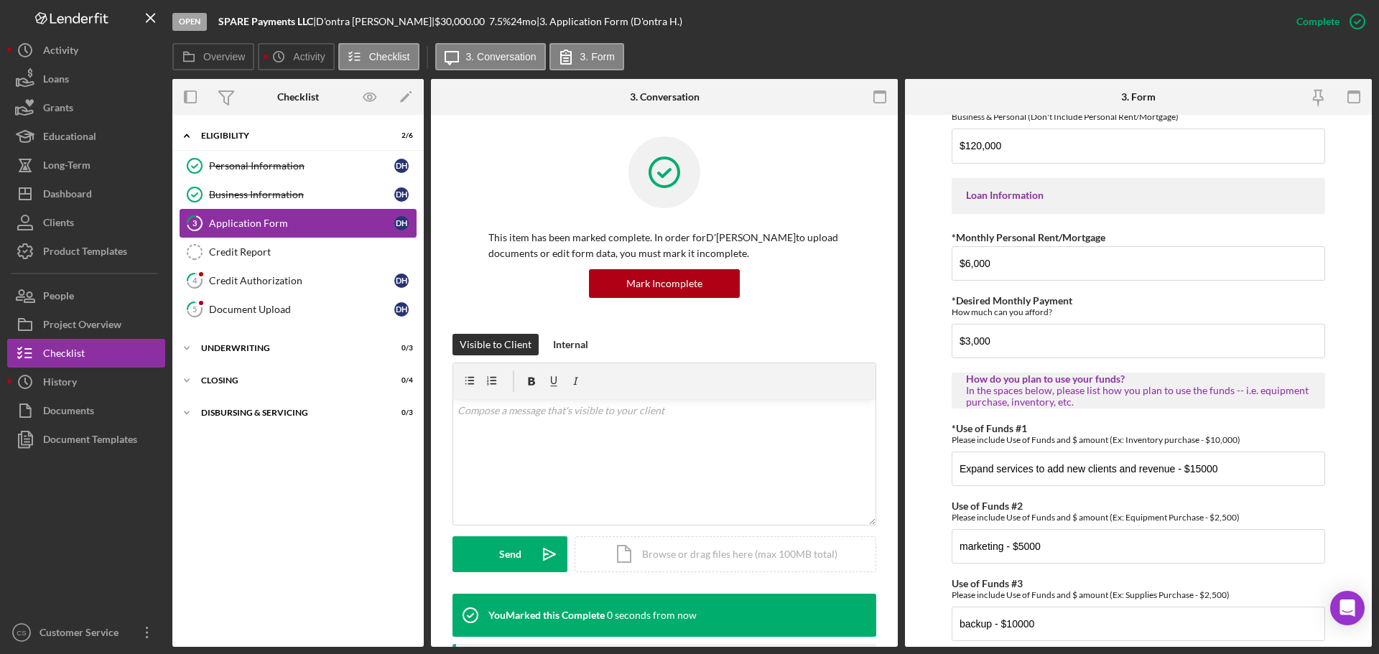
scroll to position [773, 0]
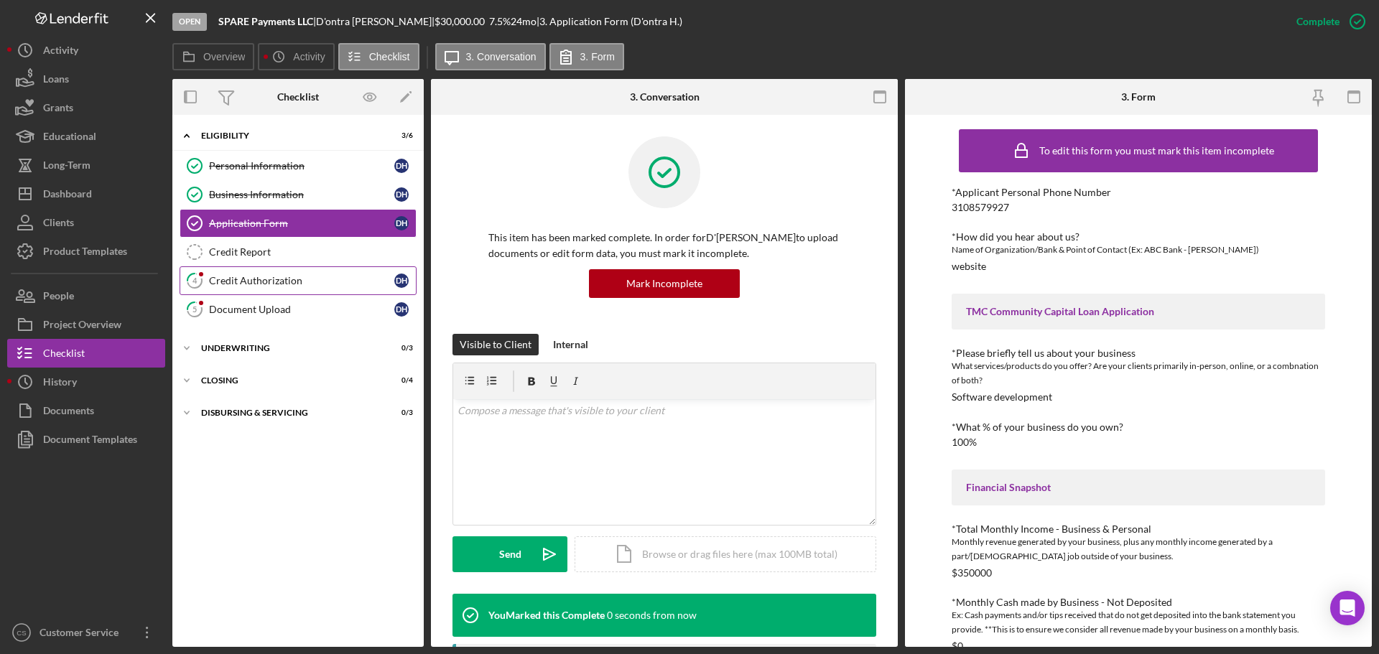
click at [240, 287] on link "4 Credit Authorization D H" at bounding box center [298, 280] width 237 height 29
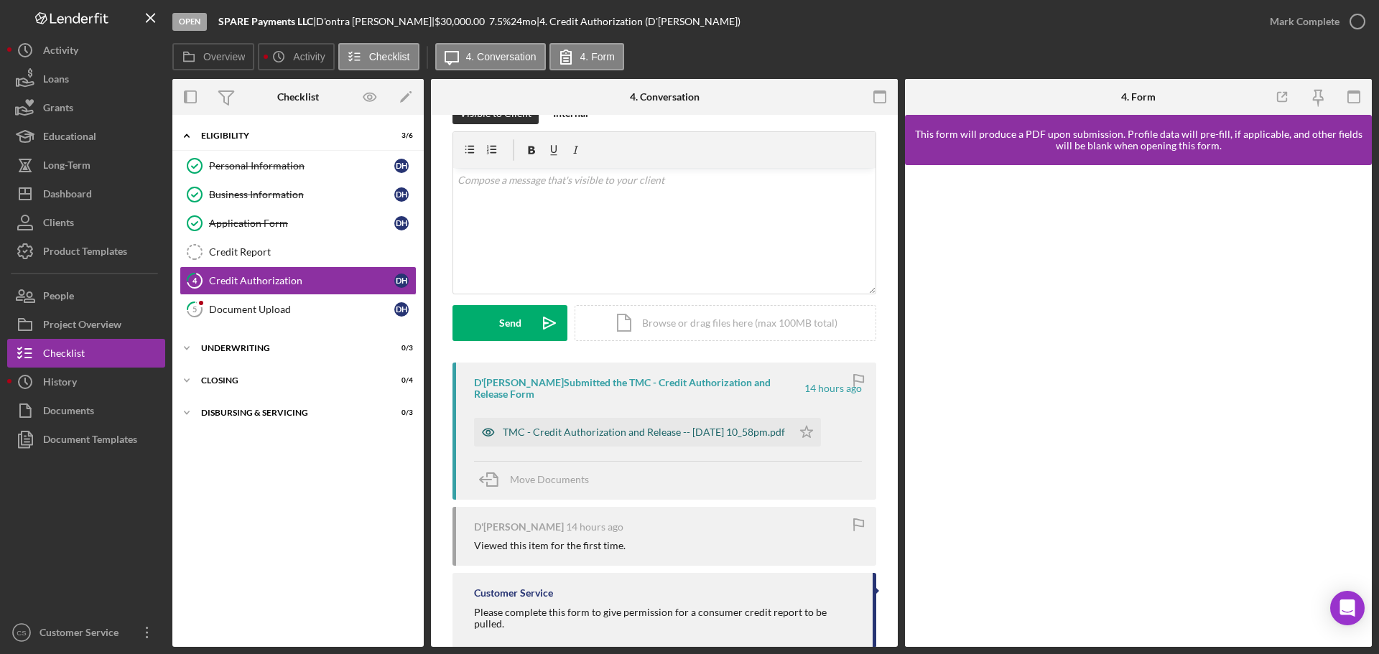
scroll to position [52, 0]
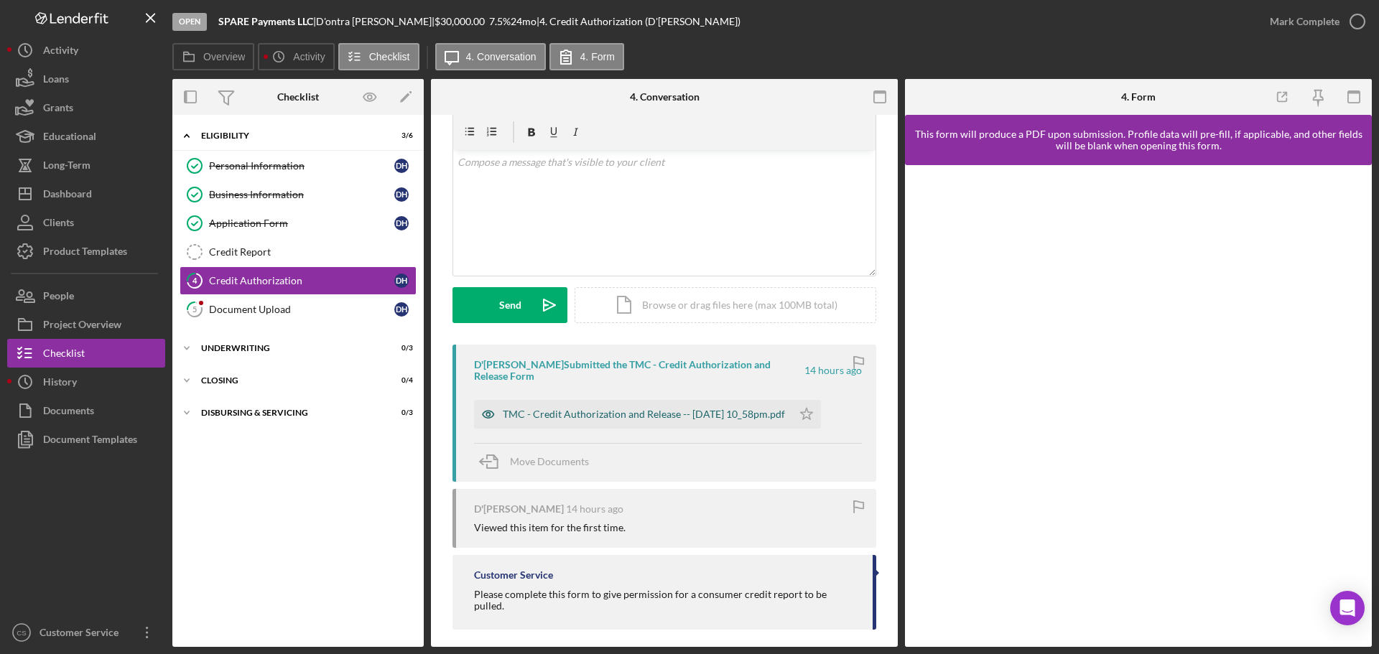
click at [626, 420] on div "TMC - Credit Authorization and Release -- [DATE] 10_58pm.pdf" at bounding box center [644, 414] width 282 height 11
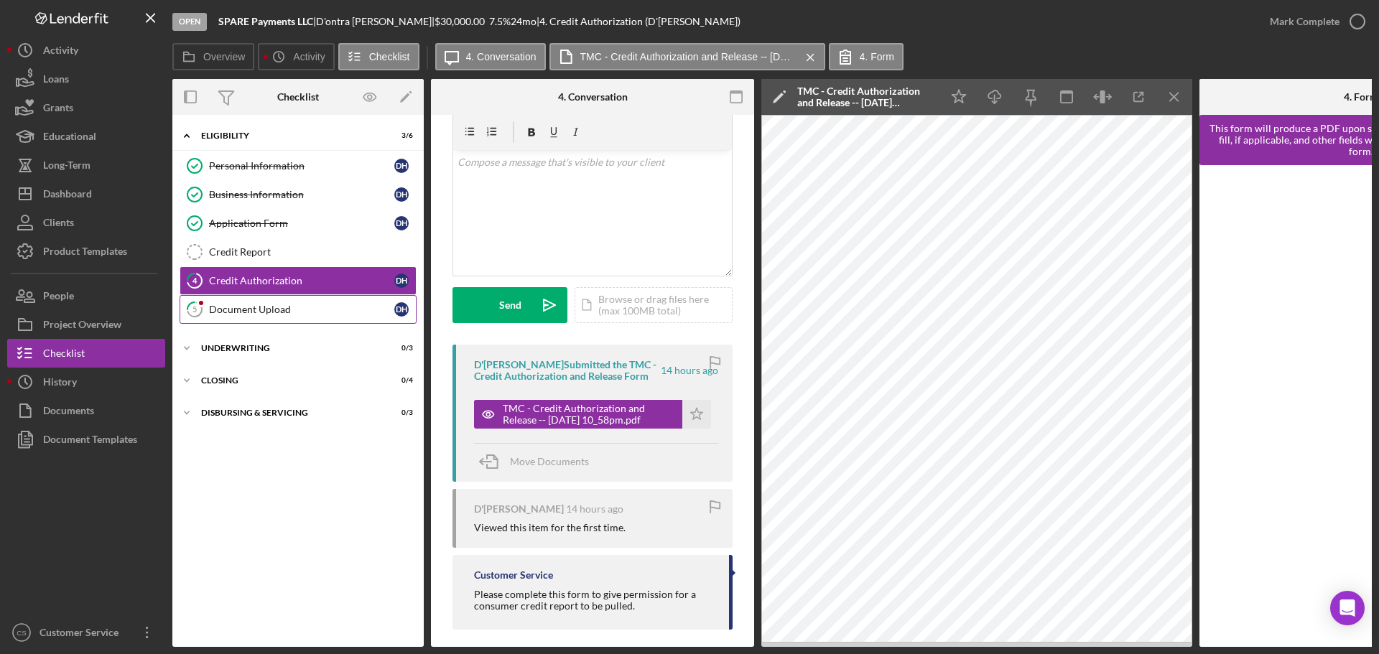
click at [259, 307] on div "Document Upload" at bounding box center [301, 309] width 185 height 11
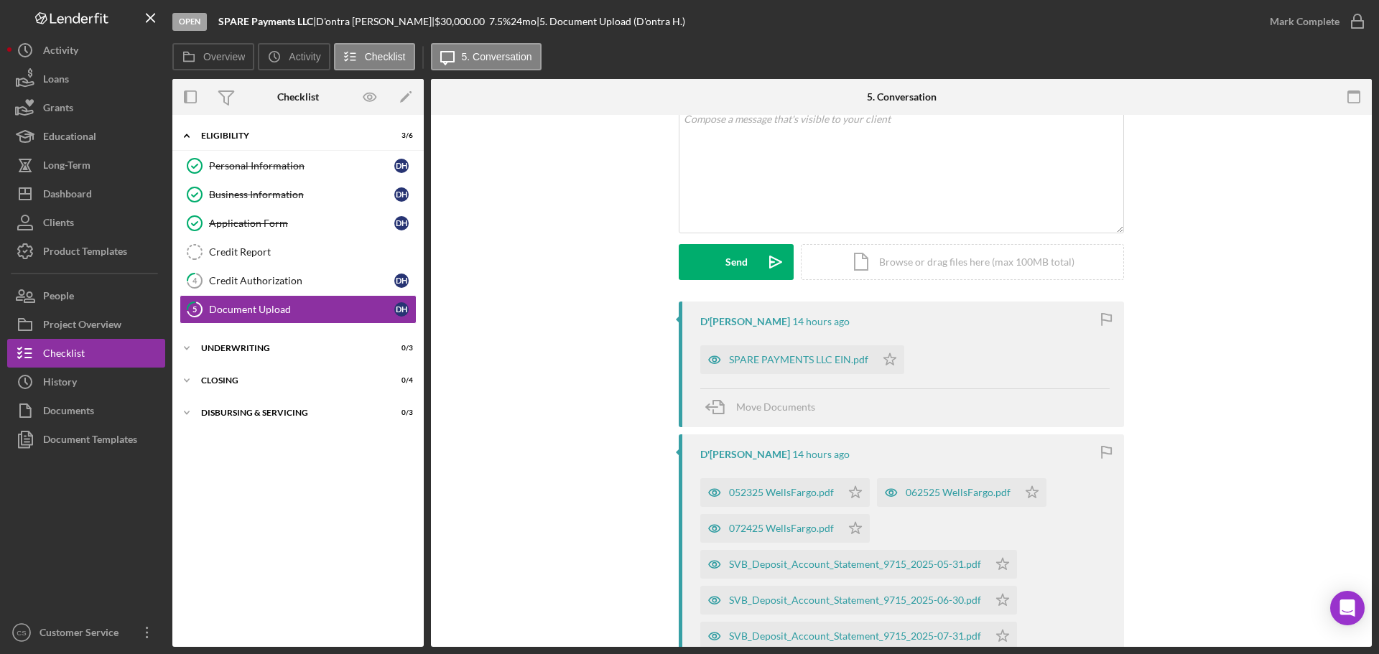
scroll to position [359, 0]
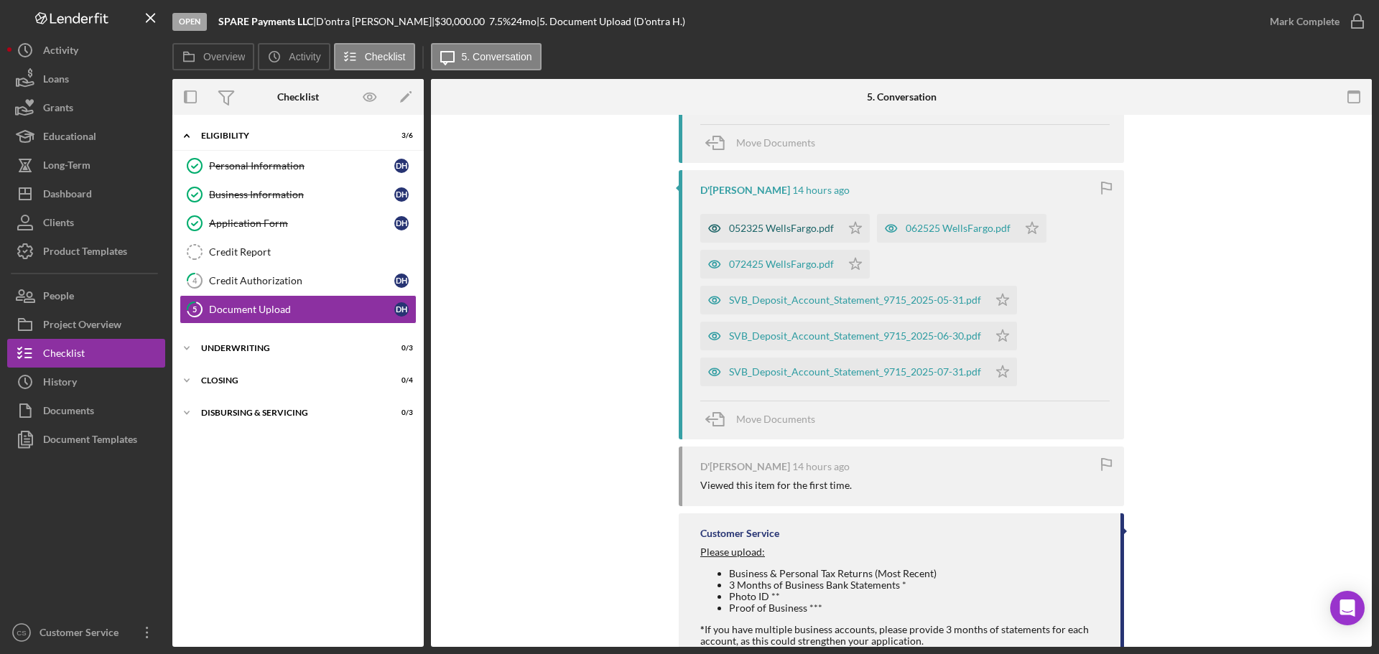
click at [766, 235] on div "052325 WellsFargo.pdf" at bounding box center [770, 228] width 141 height 29
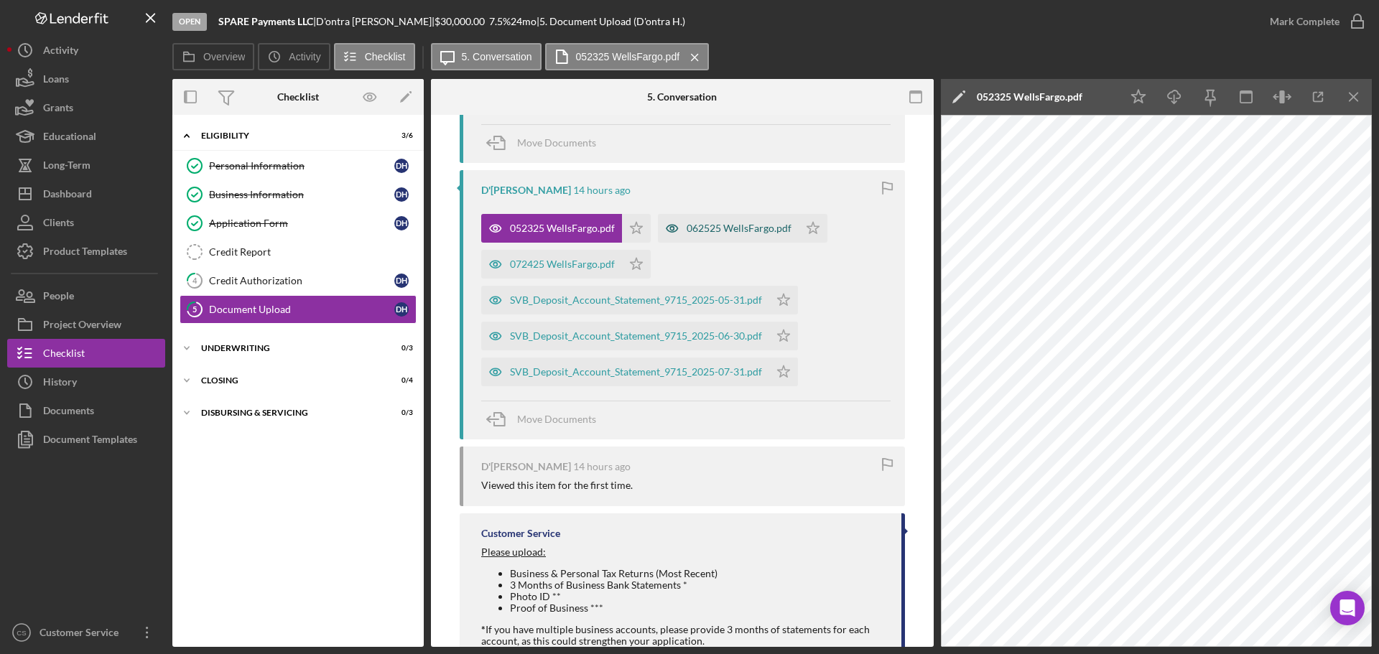
click at [707, 233] on div "062525 WellsFargo.pdf" at bounding box center [738, 228] width 105 height 11
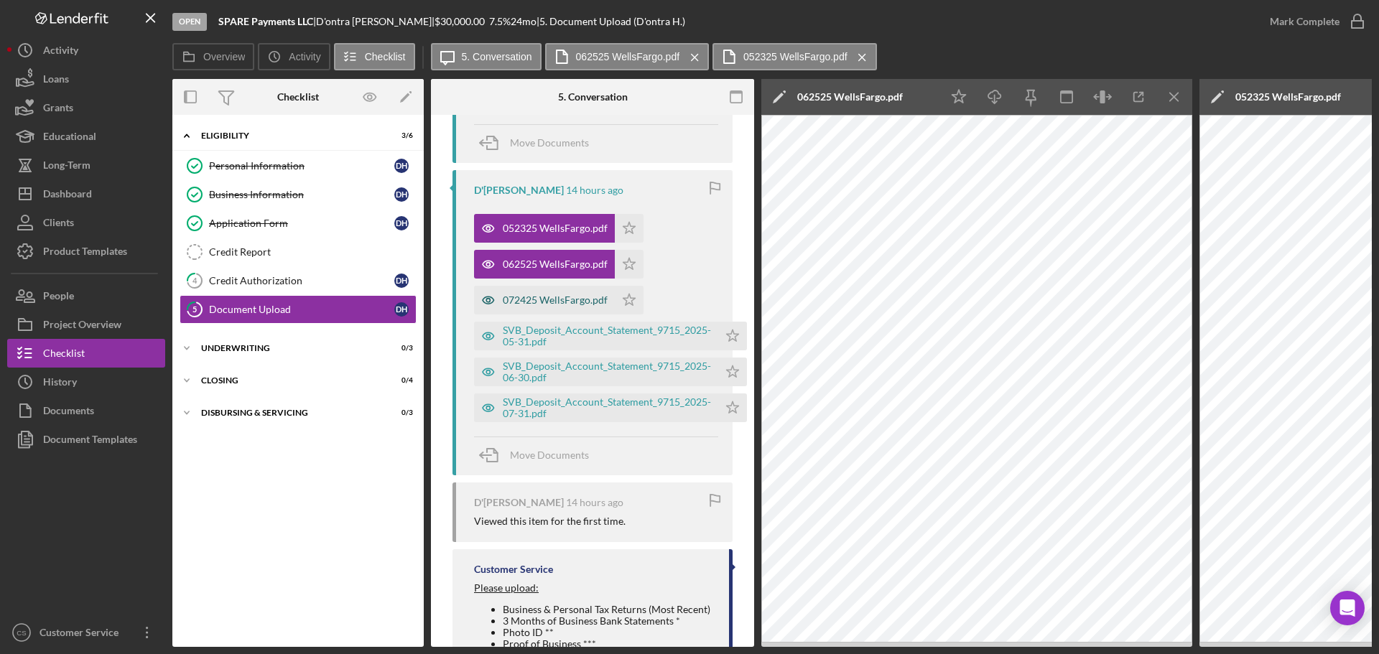
click at [523, 311] on div "072425 WellsFargo.pdf" at bounding box center [544, 300] width 141 height 29
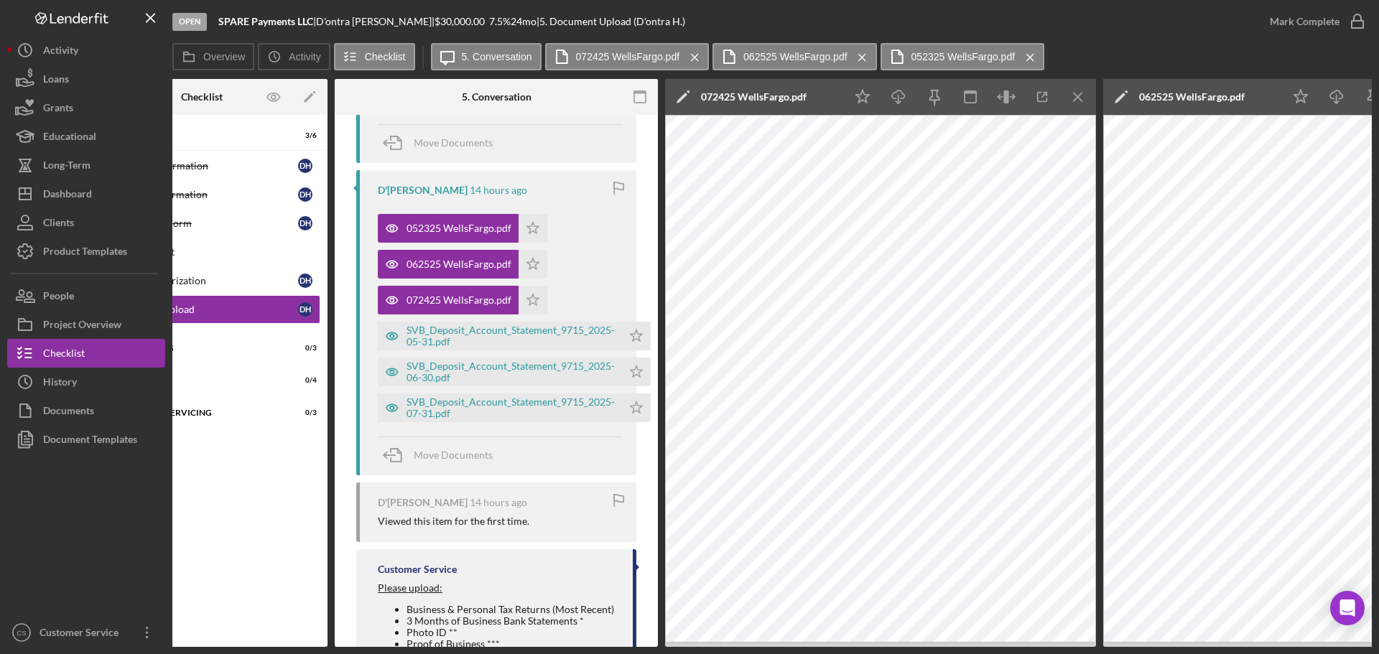
scroll to position [0, 0]
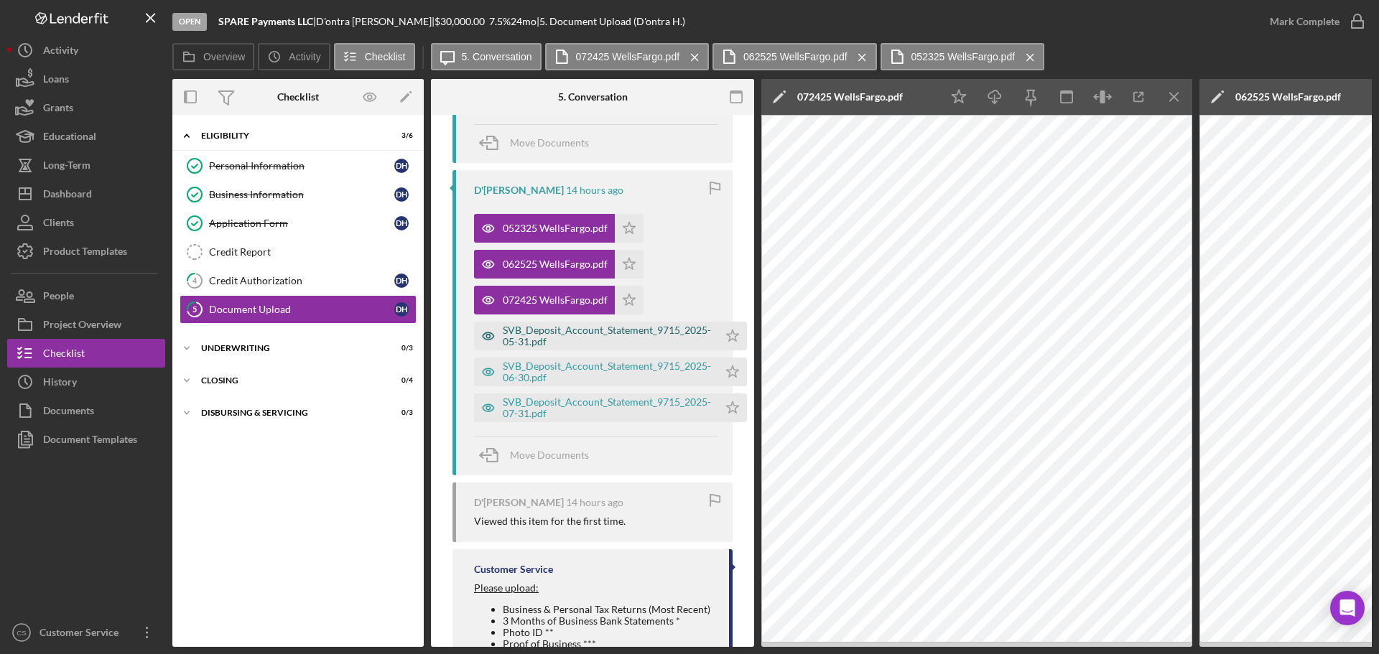
click at [560, 338] on div "SVB_Deposit_Account_Statement_9715_2025-05-31.pdf" at bounding box center [607, 336] width 208 height 23
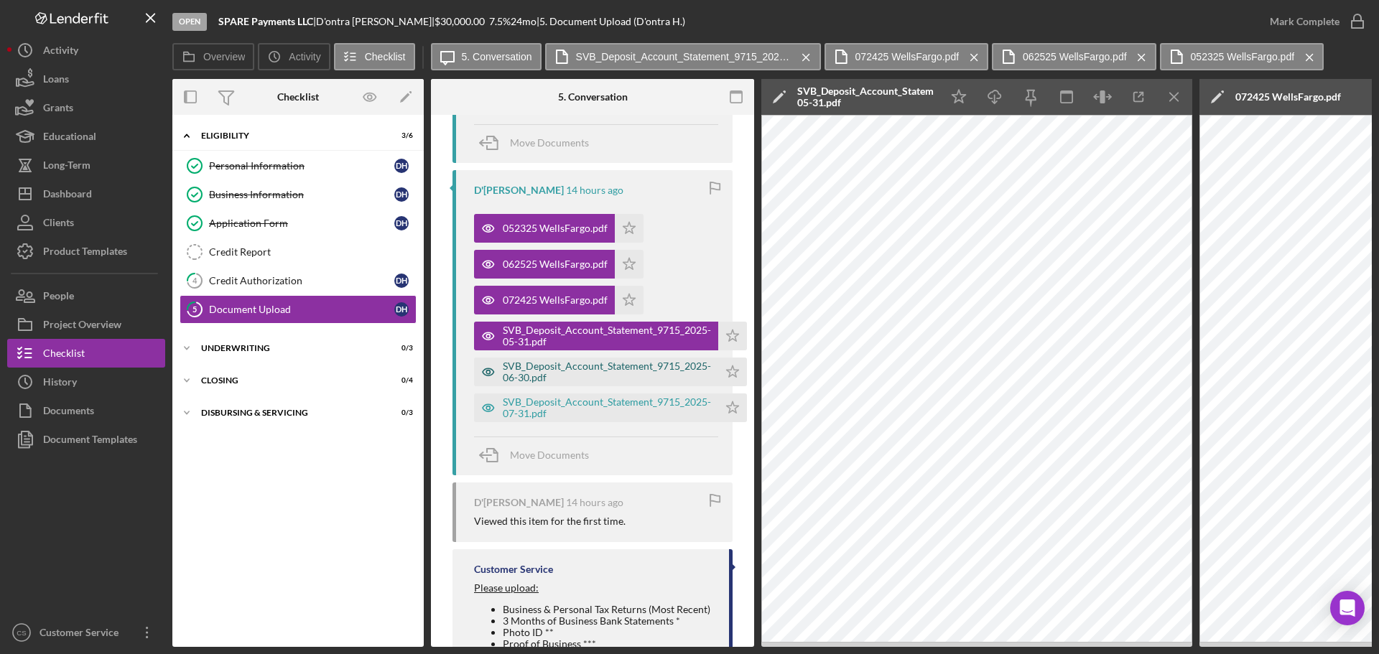
click at [568, 371] on div "SVB_Deposit_Account_Statement_9715_2025-06-30.pdf" at bounding box center [607, 371] width 208 height 23
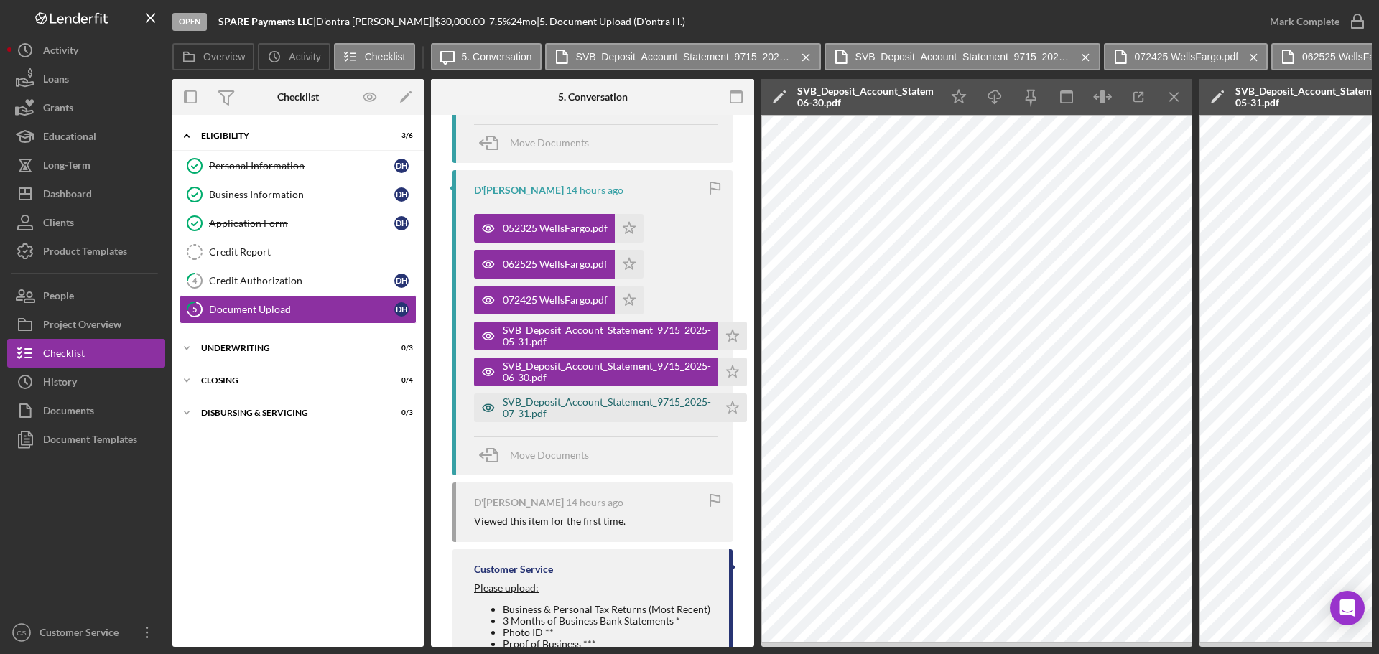
click at [565, 401] on div "SVB_Deposit_Account_Statement_9715_2025-07-31.pdf" at bounding box center [607, 407] width 208 height 23
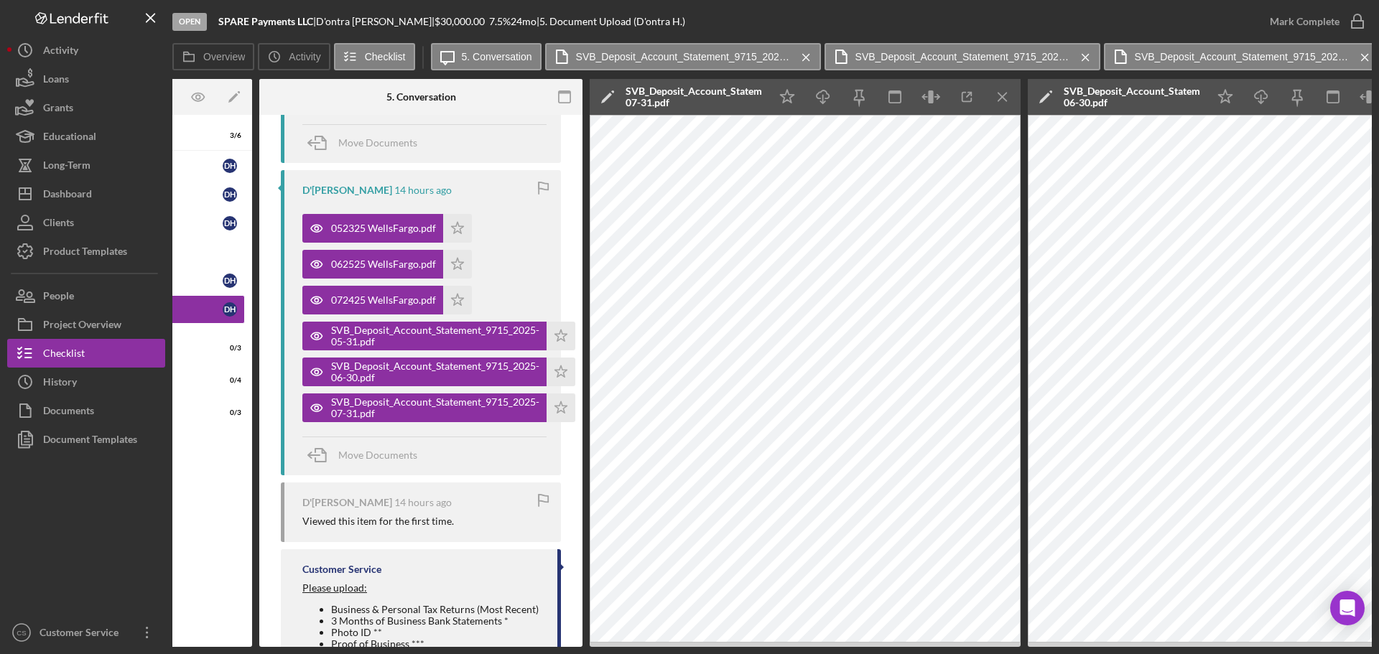
scroll to position [0, 144]
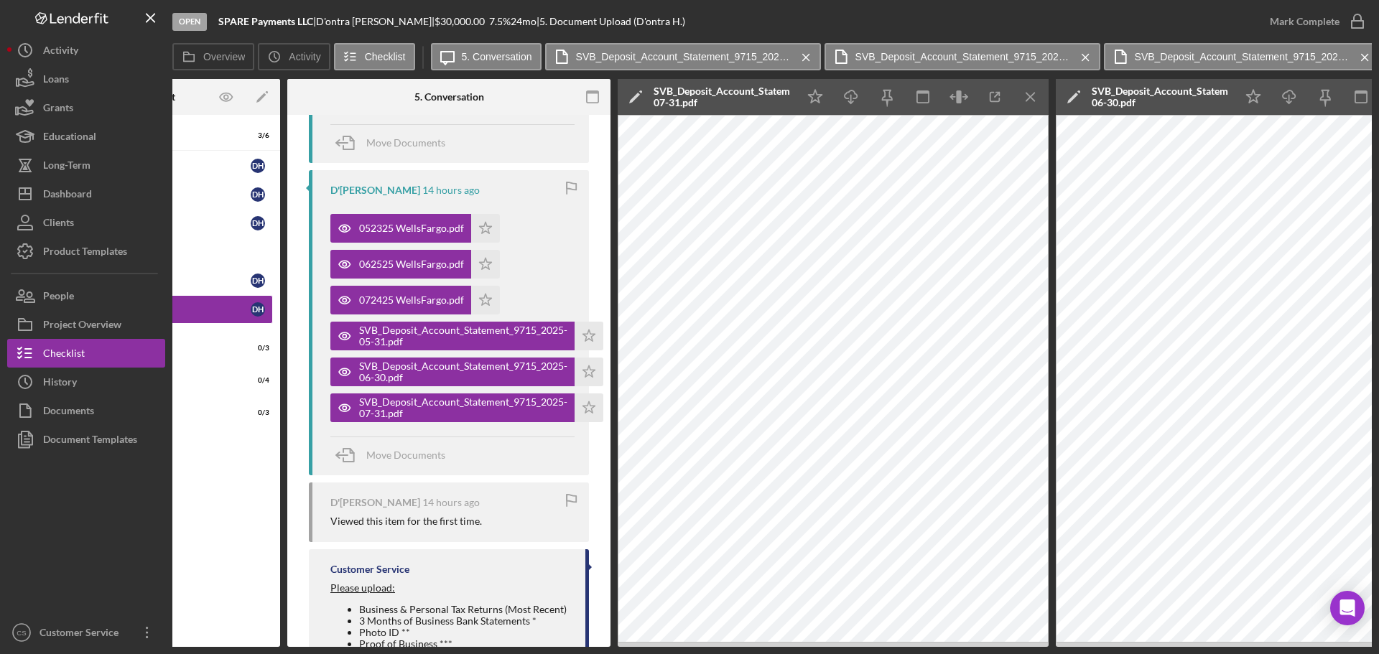
drag, startPoint x: 476, startPoint y: 223, endPoint x: 486, endPoint y: 243, distance: 22.5
click at [476, 224] on icon "Icon/Star" at bounding box center [485, 228] width 29 height 29
click at [482, 257] on div "062525 WellsFargo.pdf Icon/Star" at bounding box center [418, 261] width 177 height 36
click at [493, 297] on icon "Icon/Star" at bounding box center [485, 300] width 29 height 29
click at [594, 337] on icon "Icon/Star" at bounding box center [588, 336] width 29 height 29
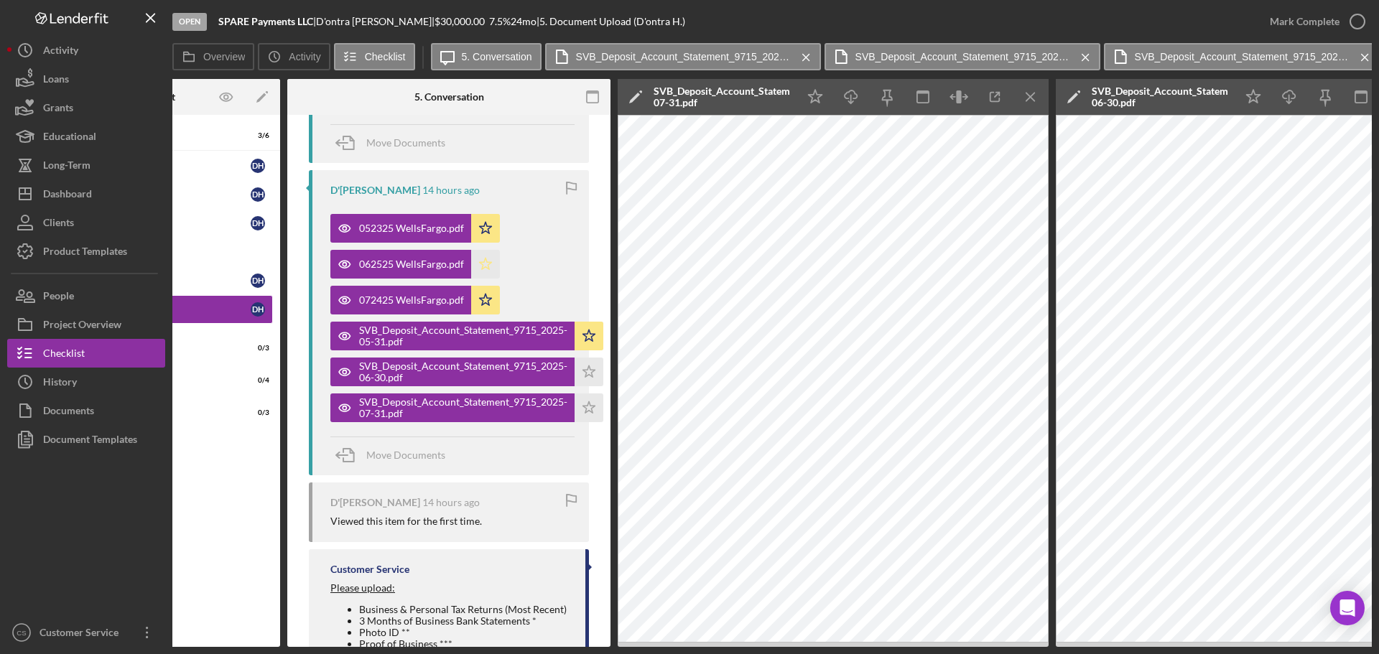
click at [493, 266] on icon "Icon/Star" at bounding box center [485, 264] width 29 height 29
click at [585, 368] on icon "Icon/Star" at bounding box center [588, 372] width 29 height 29
click at [592, 404] on icon "Icon/Star" at bounding box center [588, 408] width 29 height 29
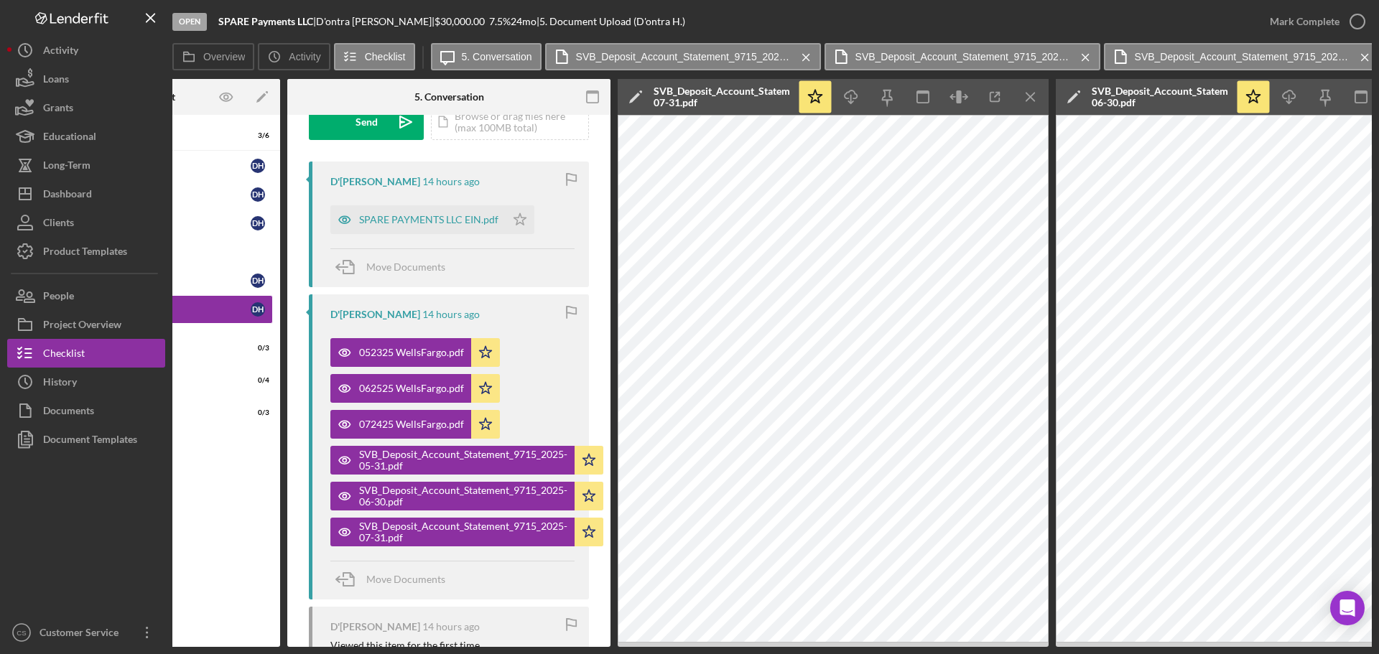
scroll to position [0, 0]
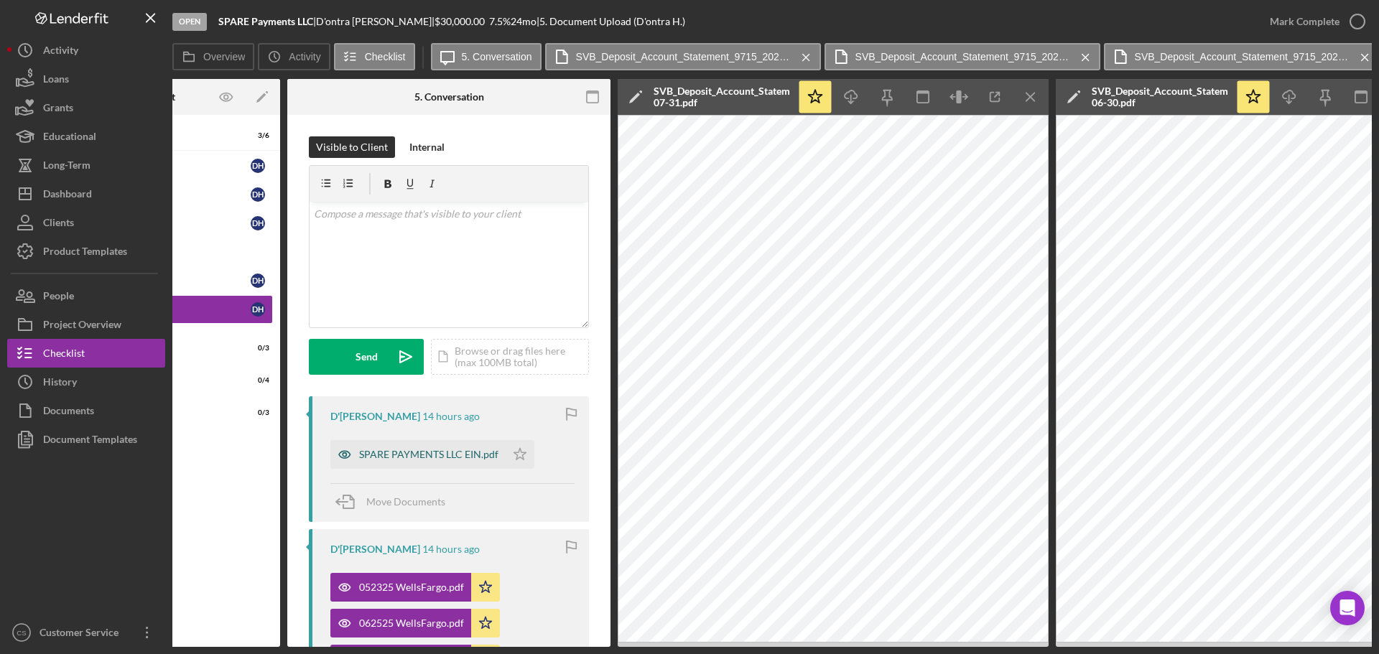
click at [428, 453] on div "SPARE PAYMENTS LLC EIN.pdf" at bounding box center [428, 454] width 139 height 11
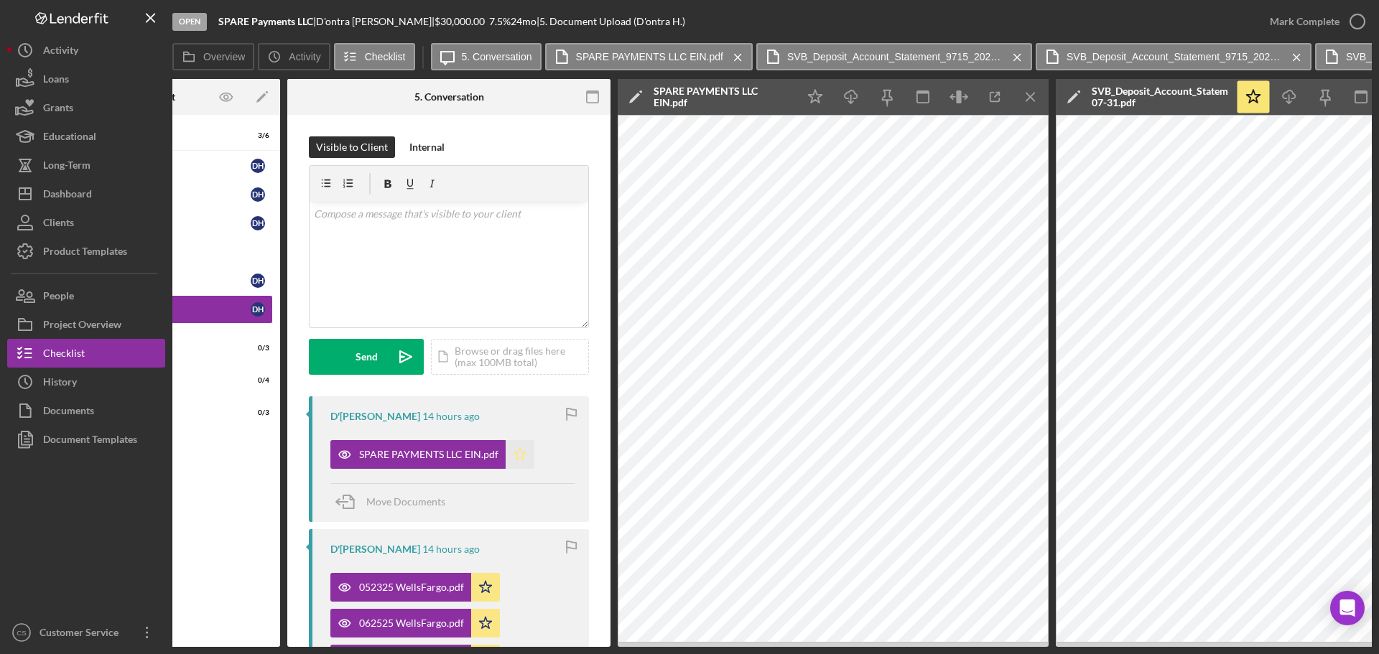
click at [525, 459] on icon "Icon/Star" at bounding box center [520, 454] width 29 height 29
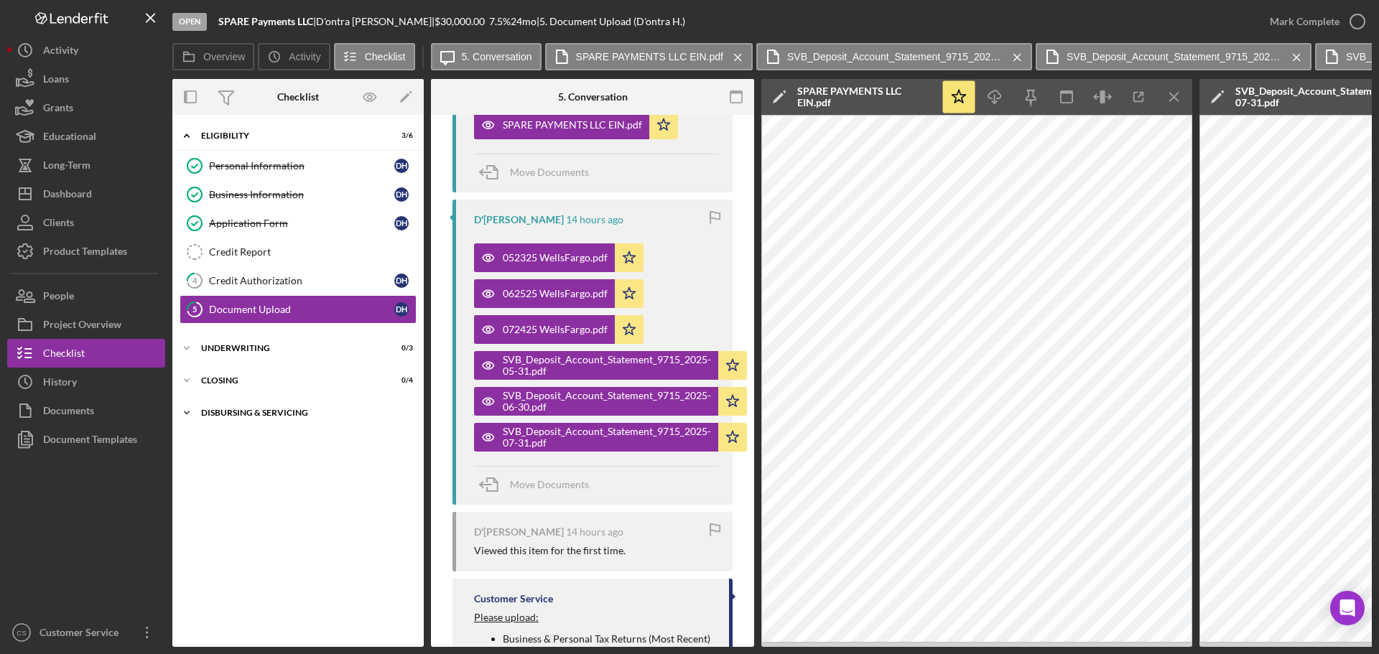
scroll to position [203, 0]
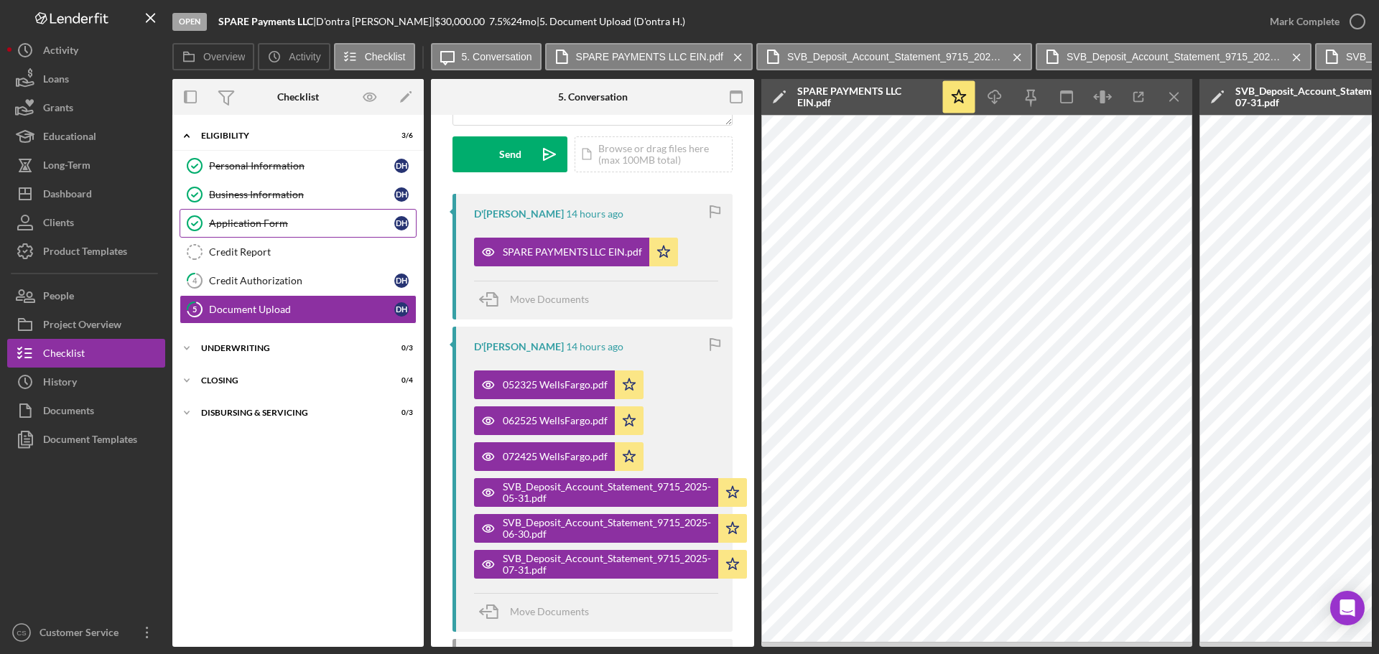
click at [273, 222] on div "Application Form" at bounding box center [301, 223] width 185 height 11
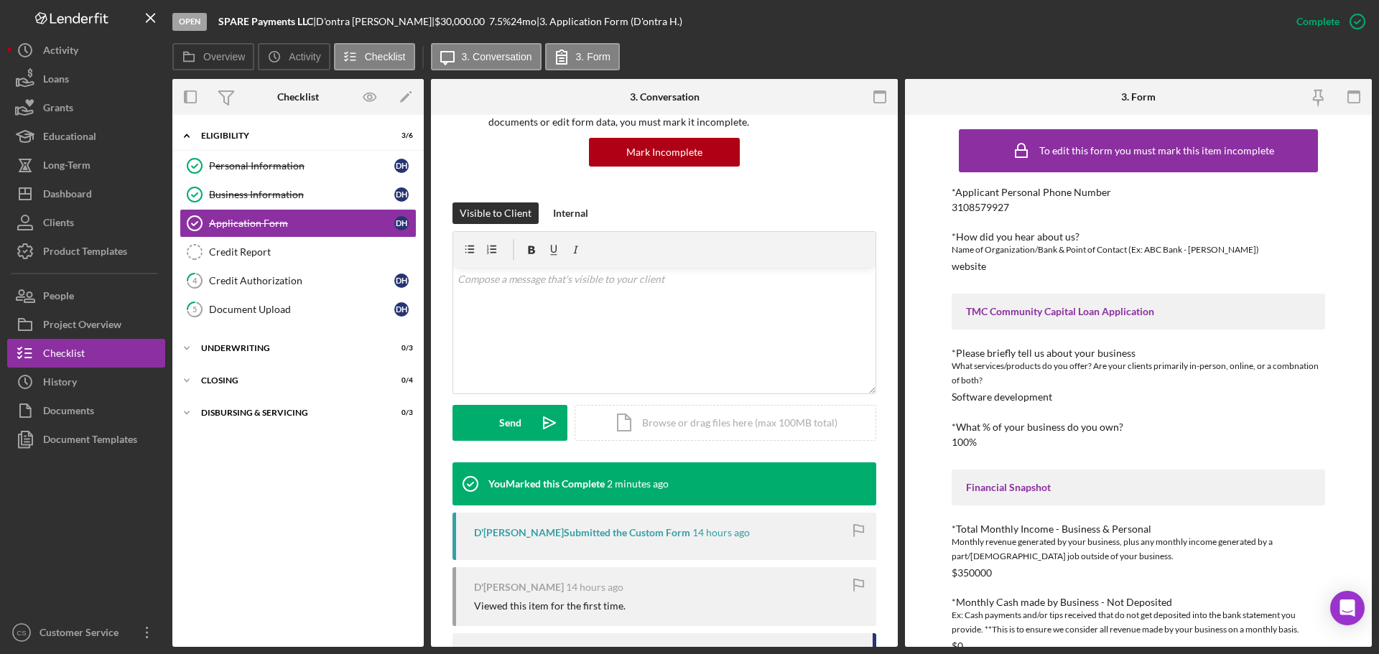
scroll to position [209, 0]
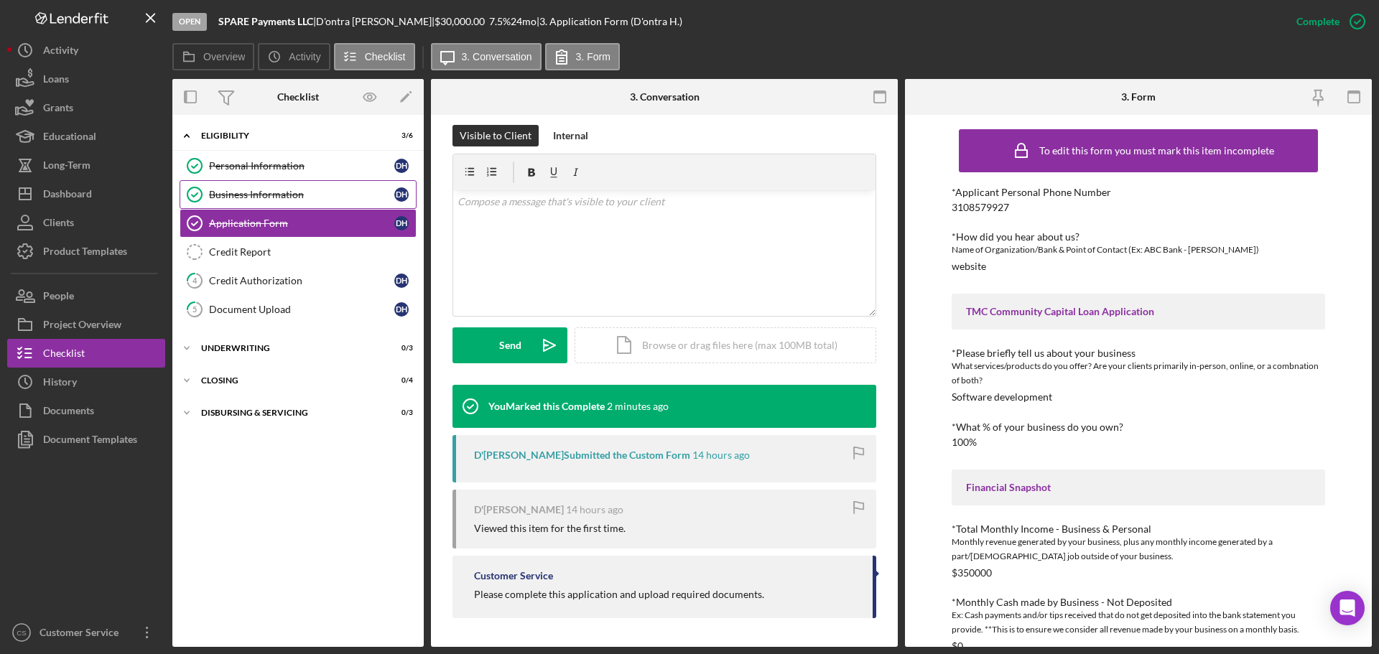
click at [284, 196] on div "Business Information" at bounding box center [301, 194] width 185 height 11
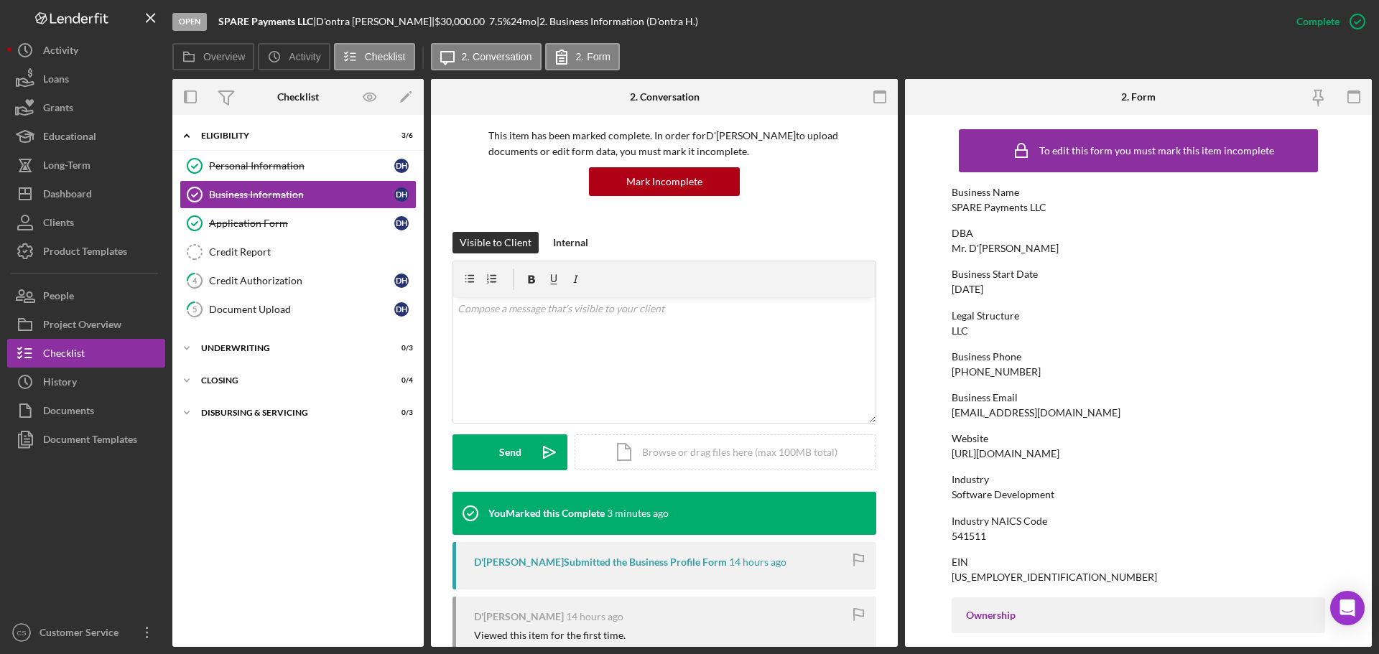
scroll to position [209, 0]
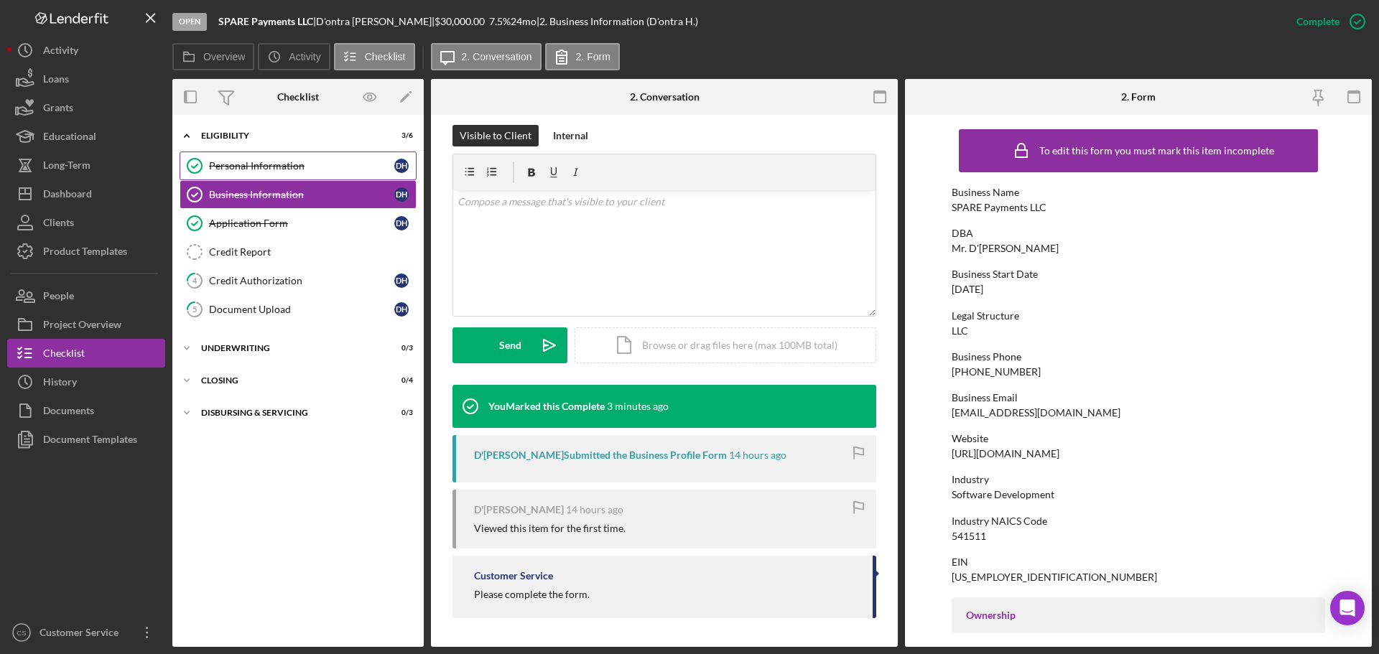
click at [292, 162] on div "Personal Information" at bounding box center [301, 165] width 185 height 11
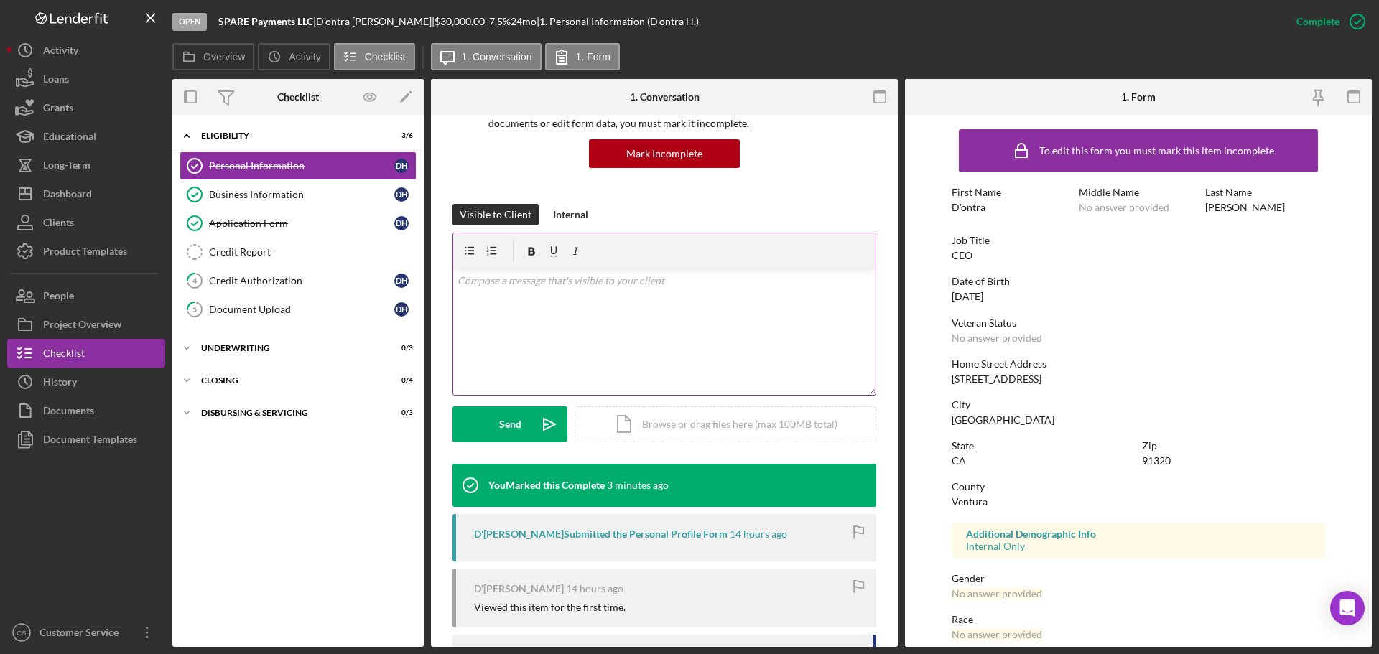
scroll to position [209, 0]
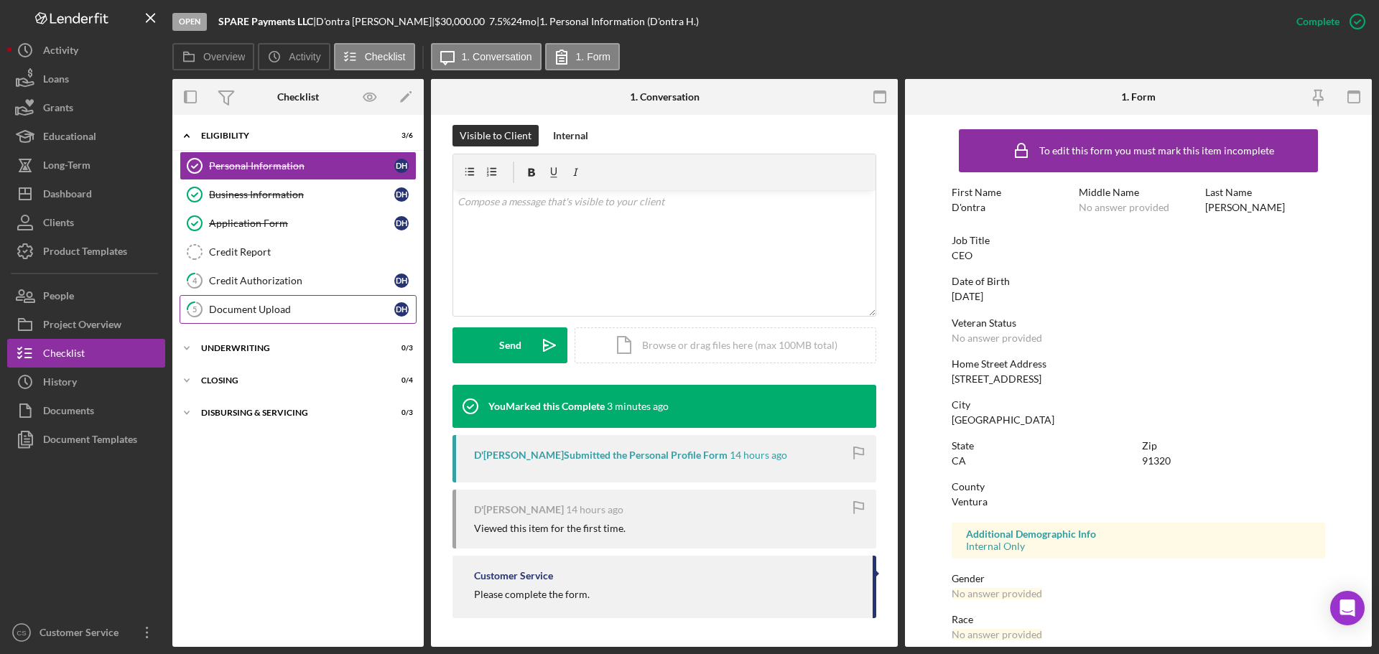
click at [330, 304] on div "Document Upload" at bounding box center [301, 309] width 185 height 11
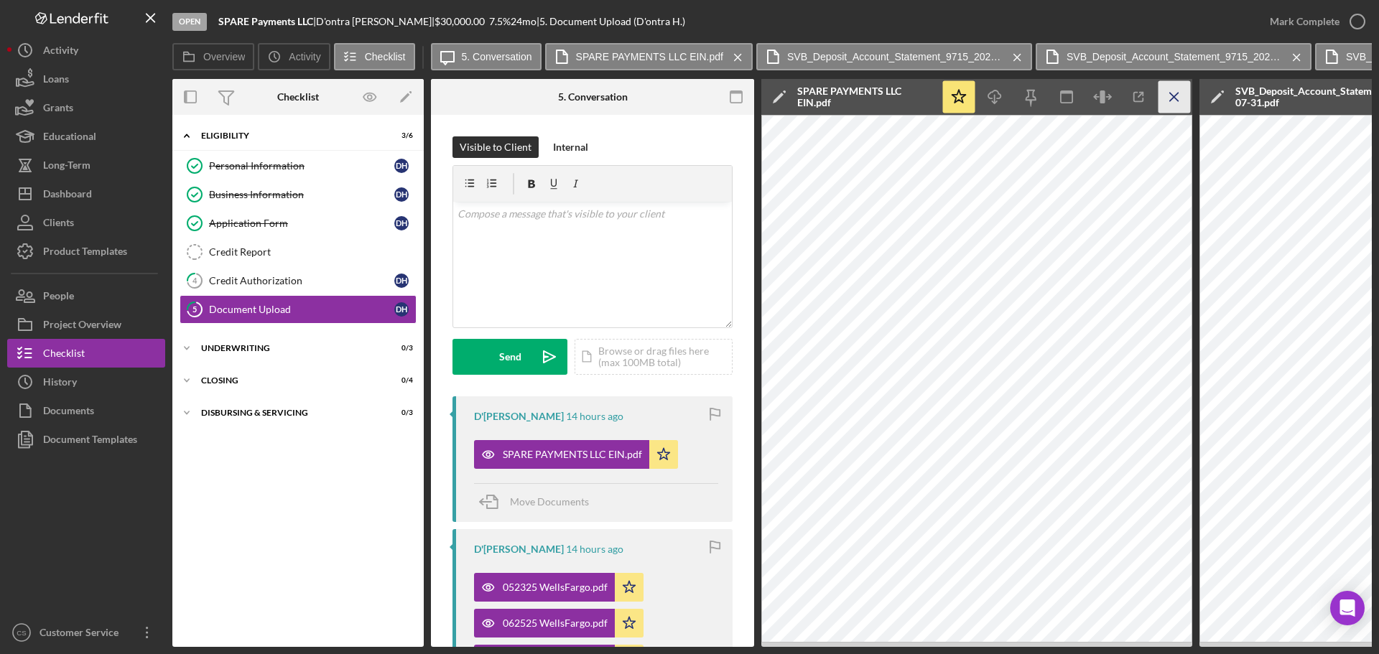
click at [1177, 87] on icon "Icon/Menu Close" at bounding box center [1174, 97] width 32 height 32
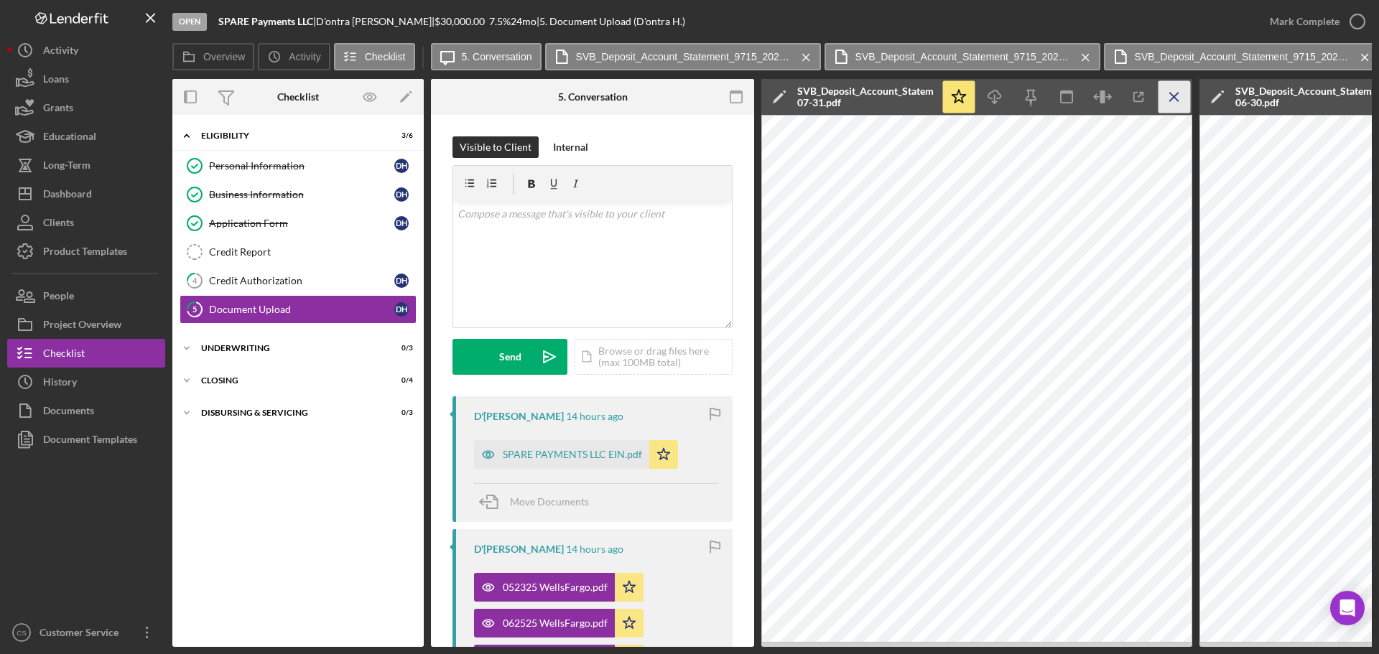
click at [1176, 90] on icon "Icon/Menu Close" at bounding box center [1174, 97] width 32 height 32
click at [1176, 91] on icon "Icon/Menu Close" at bounding box center [1174, 97] width 32 height 32
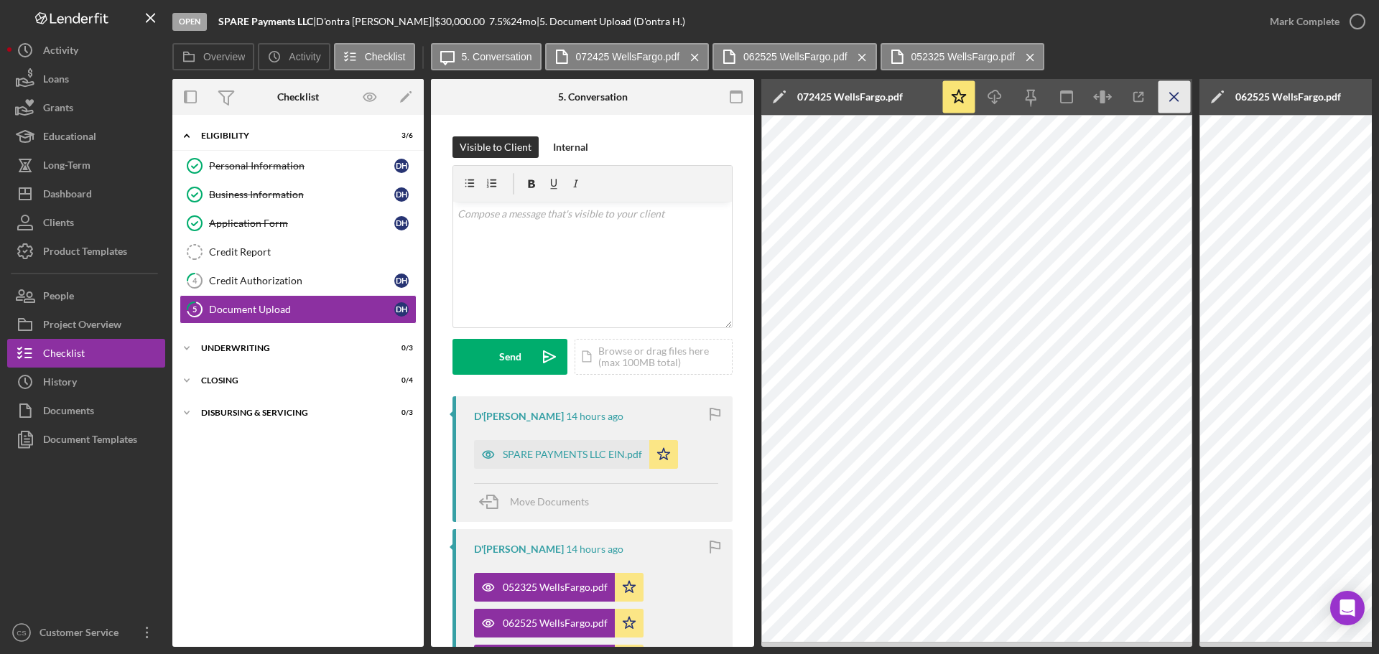
click at [1175, 91] on icon "Icon/Menu Close" at bounding box center [1174, 97] width 32 height 32
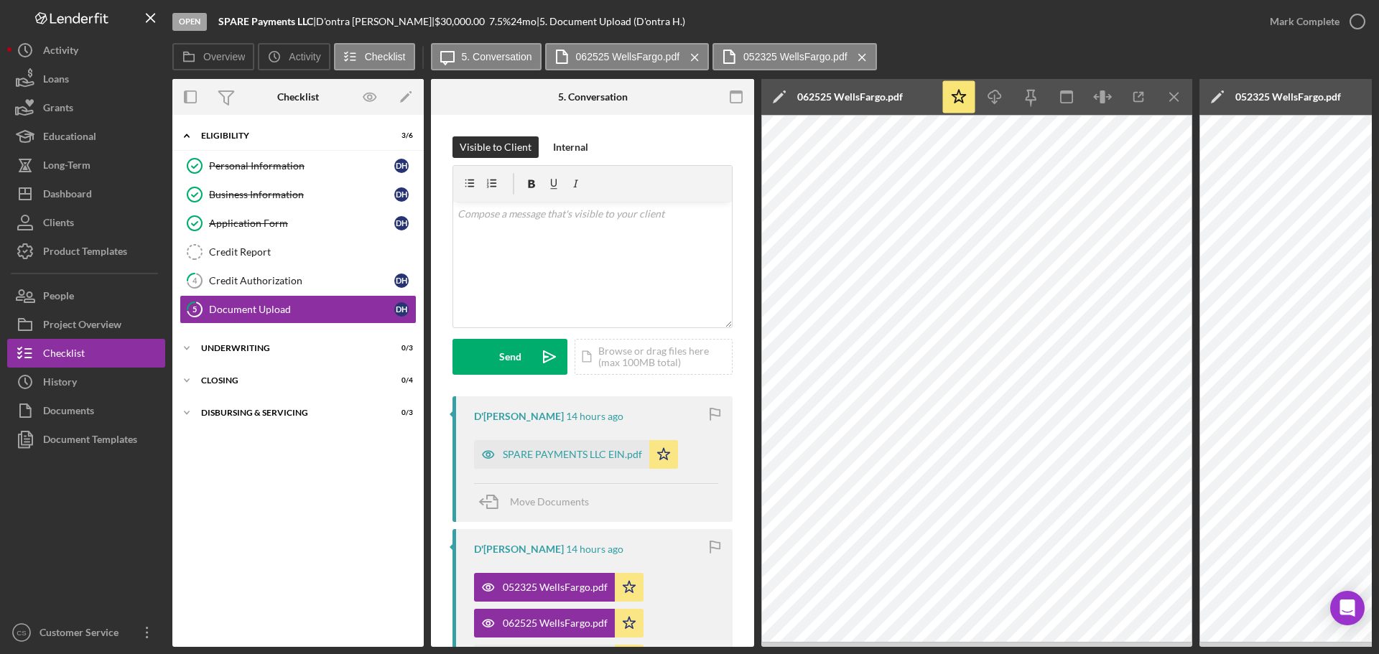
click at [1175, 91] on icon "Icon/Menu Close" at bounding box center [1174, 97] width 32 height 32
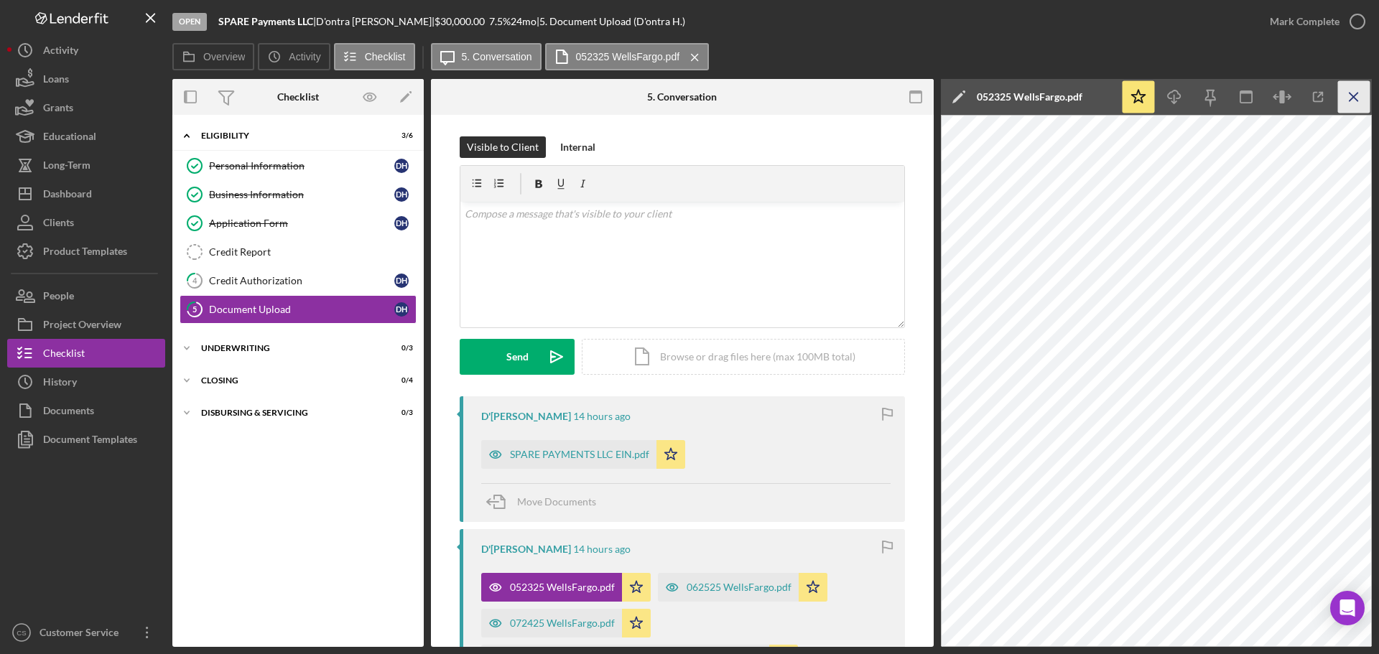
click at [1357, 95] on icon "Icon/Menu Close" at bounding box center [1354, 97] width 32 height 32
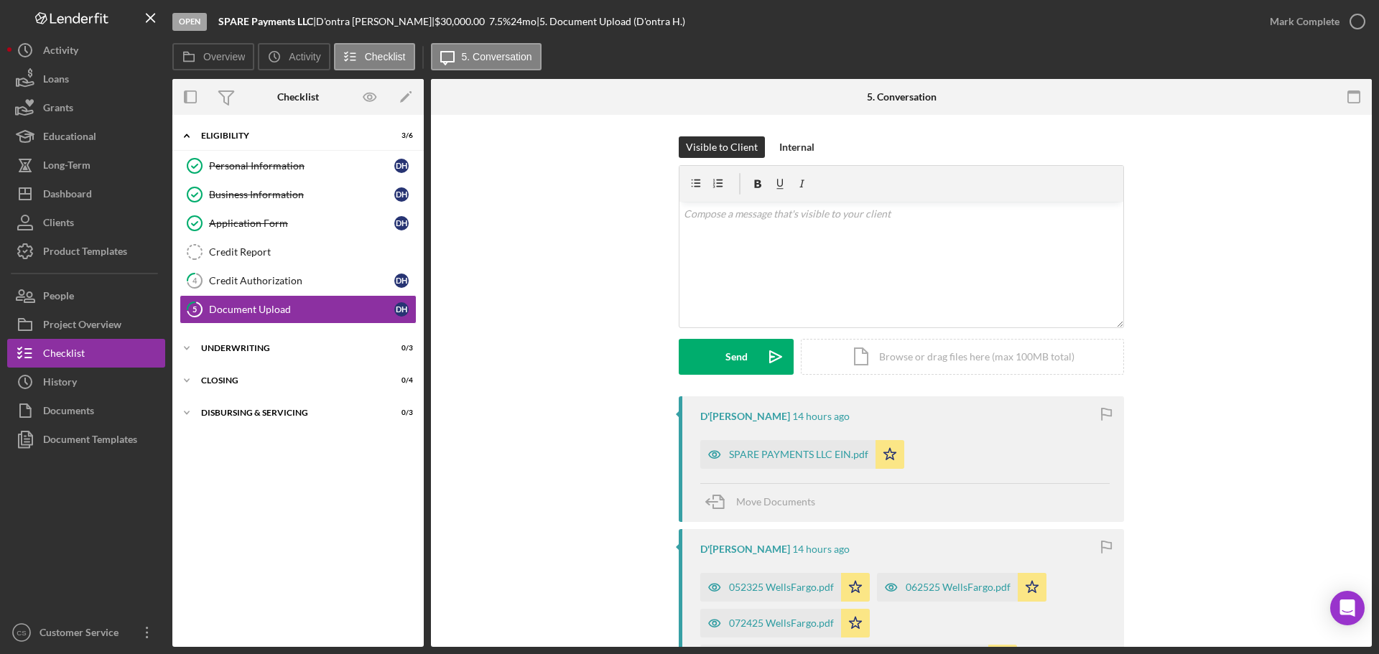
click at [1260, 205] on div "Visible to Client Internal v Color teal Color pink Remove color Add row above A…" at bounding box center [901, 266] width 898 height 260
